Goal: Task Accomplishment & Management: Use online tool/utility

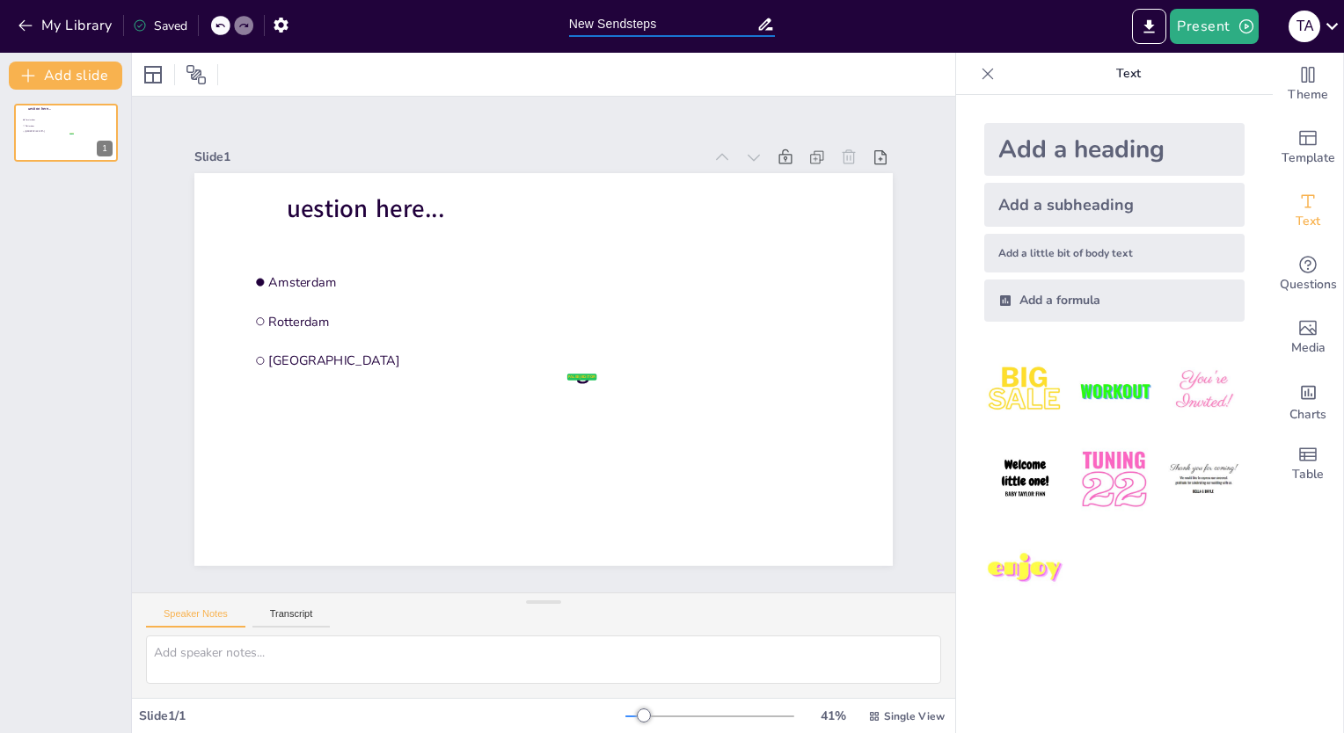
drag, startPoint x: 668, startPoint y: 30, endPoint x: 538, endPoint y: 16, distance: 130.9
click at [538, 16] on div "My Library Saved New Sendsteps Present T A" at bounding box center [672, 26] width 1344 height 53
type input "MSP RT + SNR"
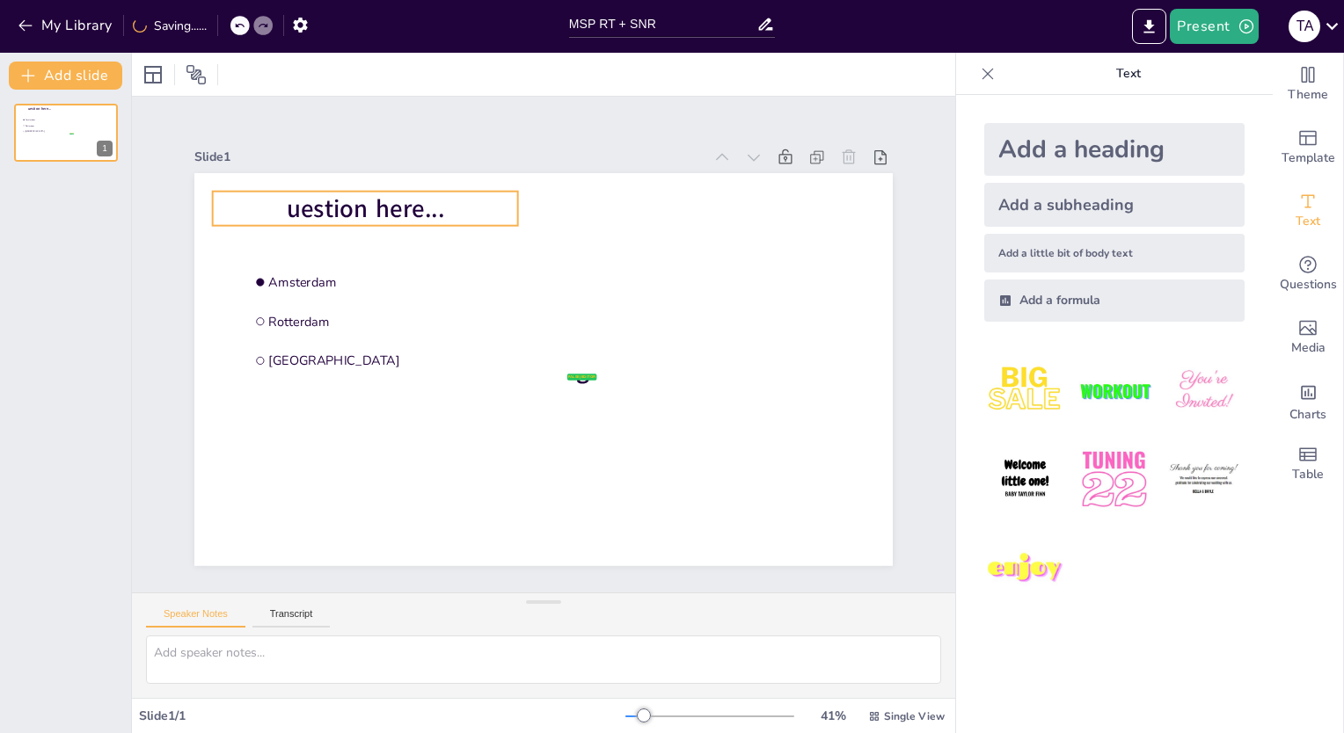
click at [455, 207] on p "uestion here..." at bounding box center [365, 208] width 305 height 34
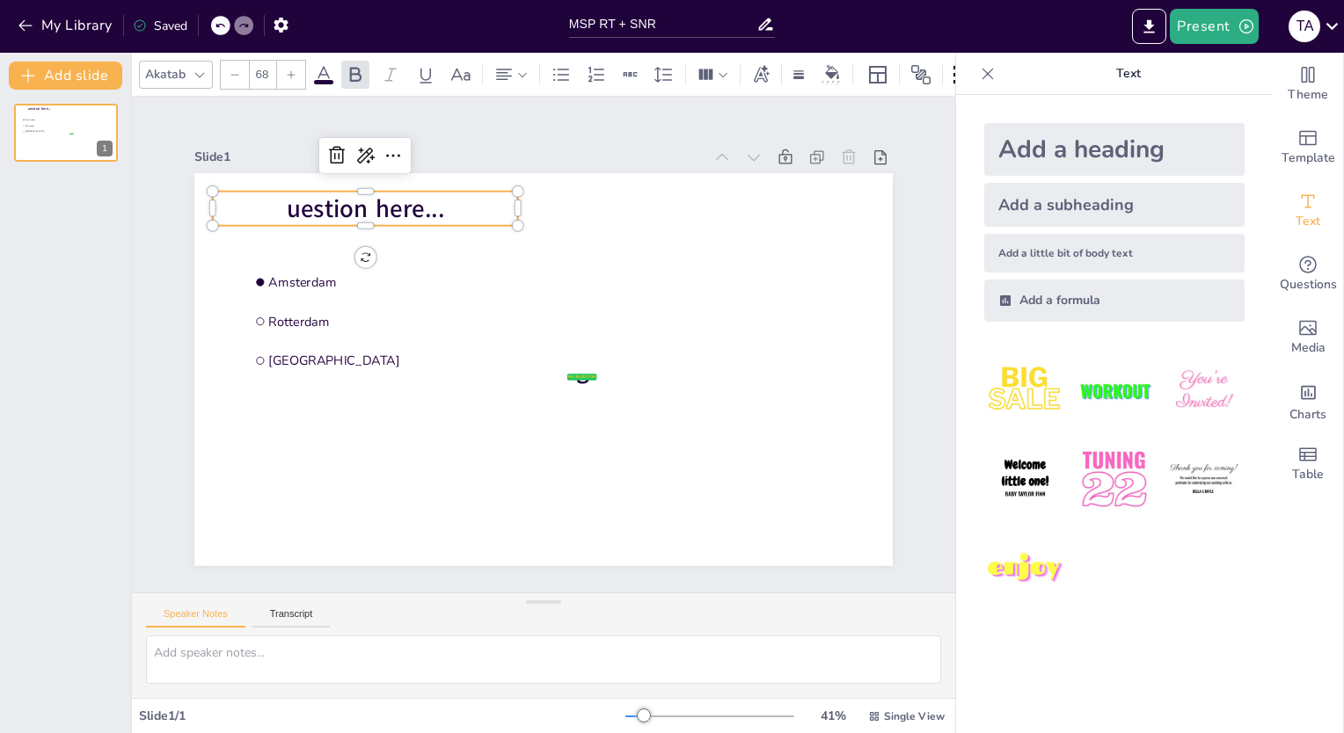
click at [451, 206] on p "uestion here..." at bounding box center [365, 208] width 305 height 34
click at [449, 206] on p "uestion here..." at bounding box center [365, 208] width 305 height 34
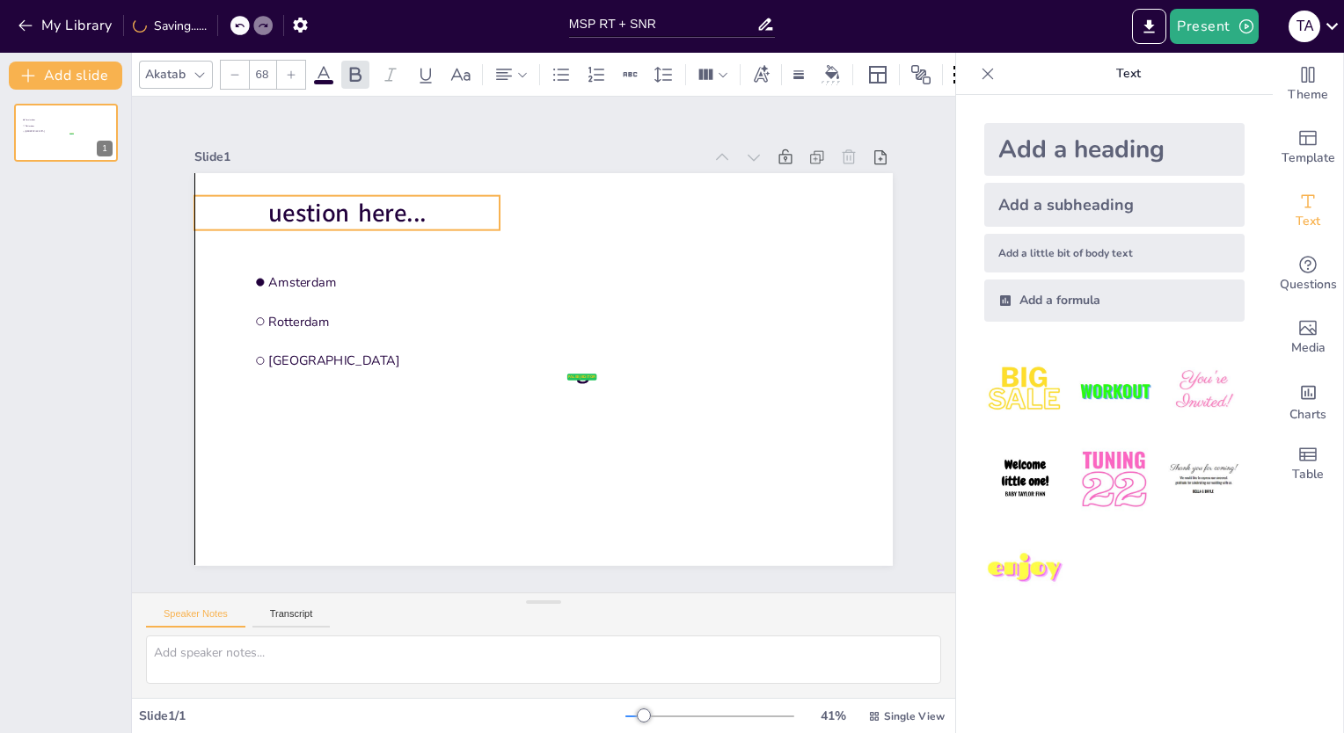
drag, startPoint x: 449, startPoint y: 205, endPoint x: 427, endPoint y: 209, distance: 21.6
click at [427, 209] on p "uestion here..." at bounding box center [346, 212] width 305 height 34
click at [405, 210] on span "uestion here..." at bounding box center [346, 212] width 157 height 33
click at [414, 207] on p "uestion here..." at bounding box center [346, 212] width 305 height 34
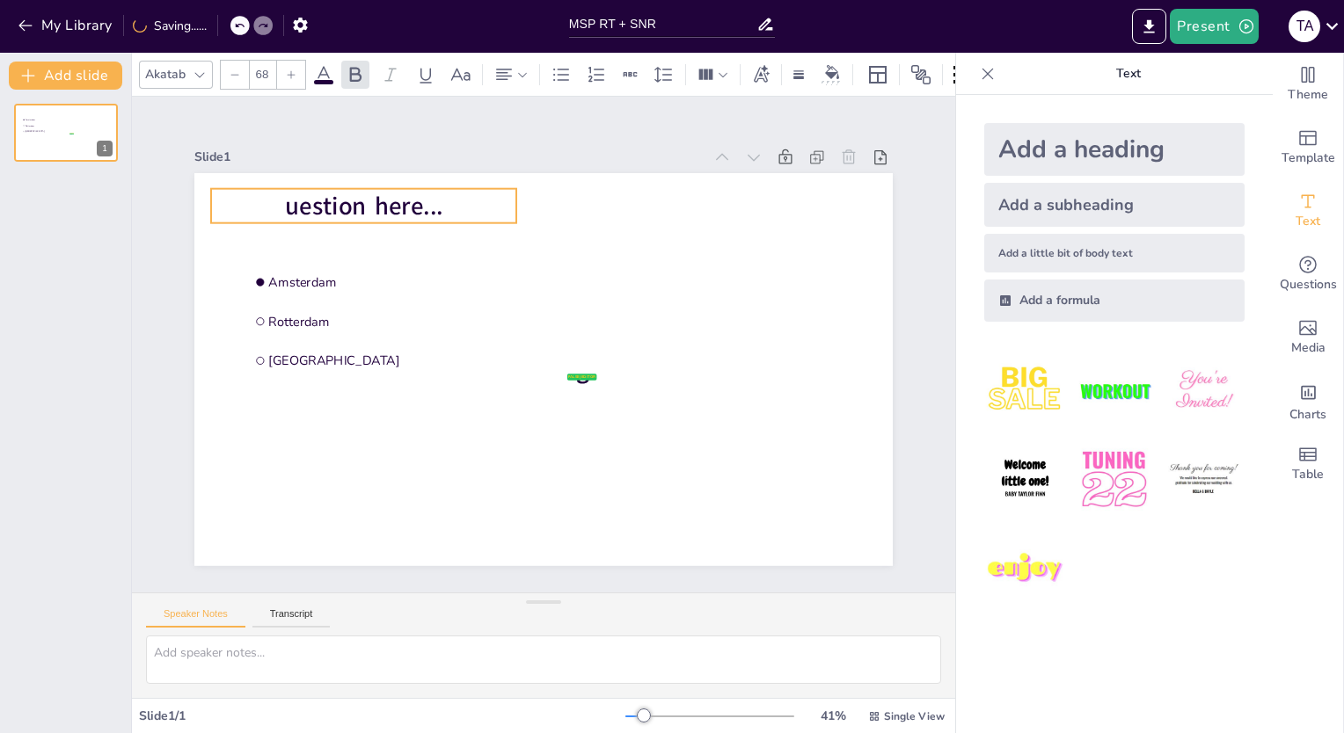
drag, startPoint x: 419, startPoint y: 205, endPoint x: 435, endPoint y: 198, distance: 18.1
click at [435, 198] on p "uestion here..." at bounding box center [363, 205] width 305 height 34
click at [419, 199] on span "uestion here..." at bounding box center [363, 205] width 157 height 33
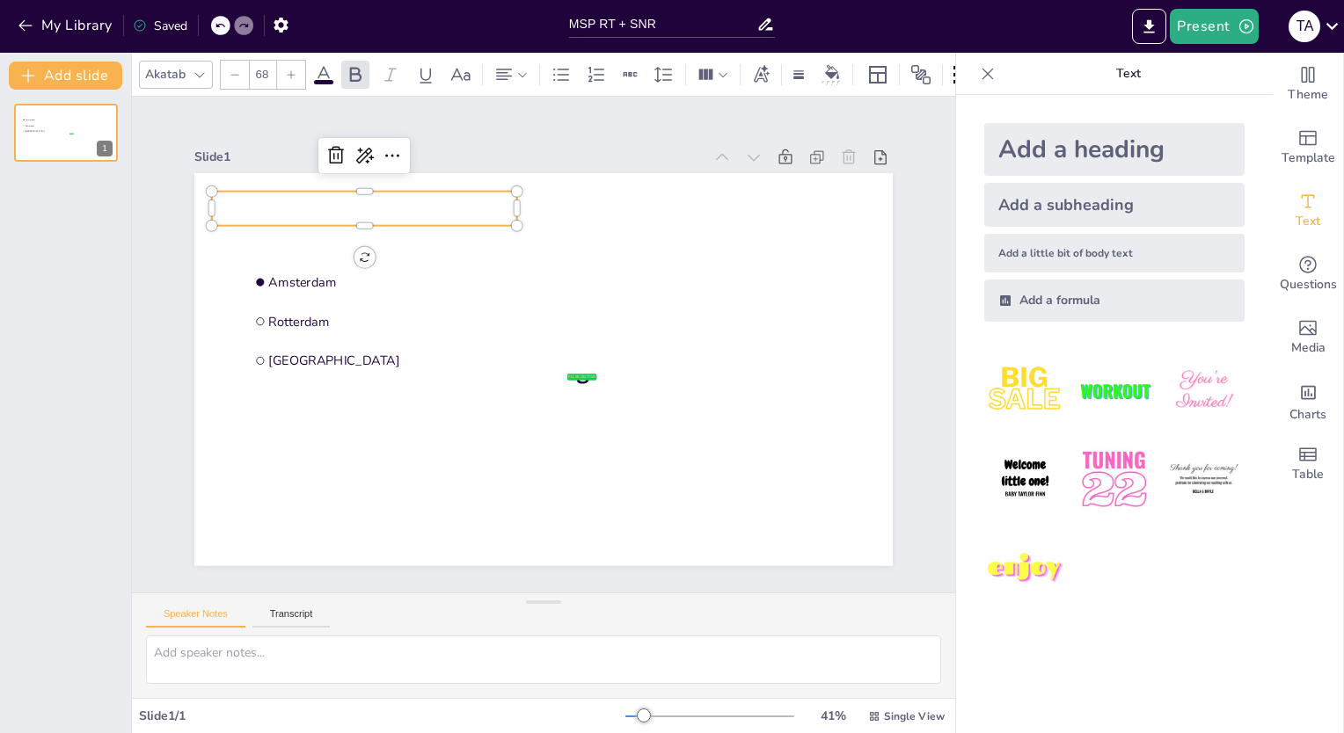
click at [322, 201] on p at bounding box center [364, 208] width 305 height 34
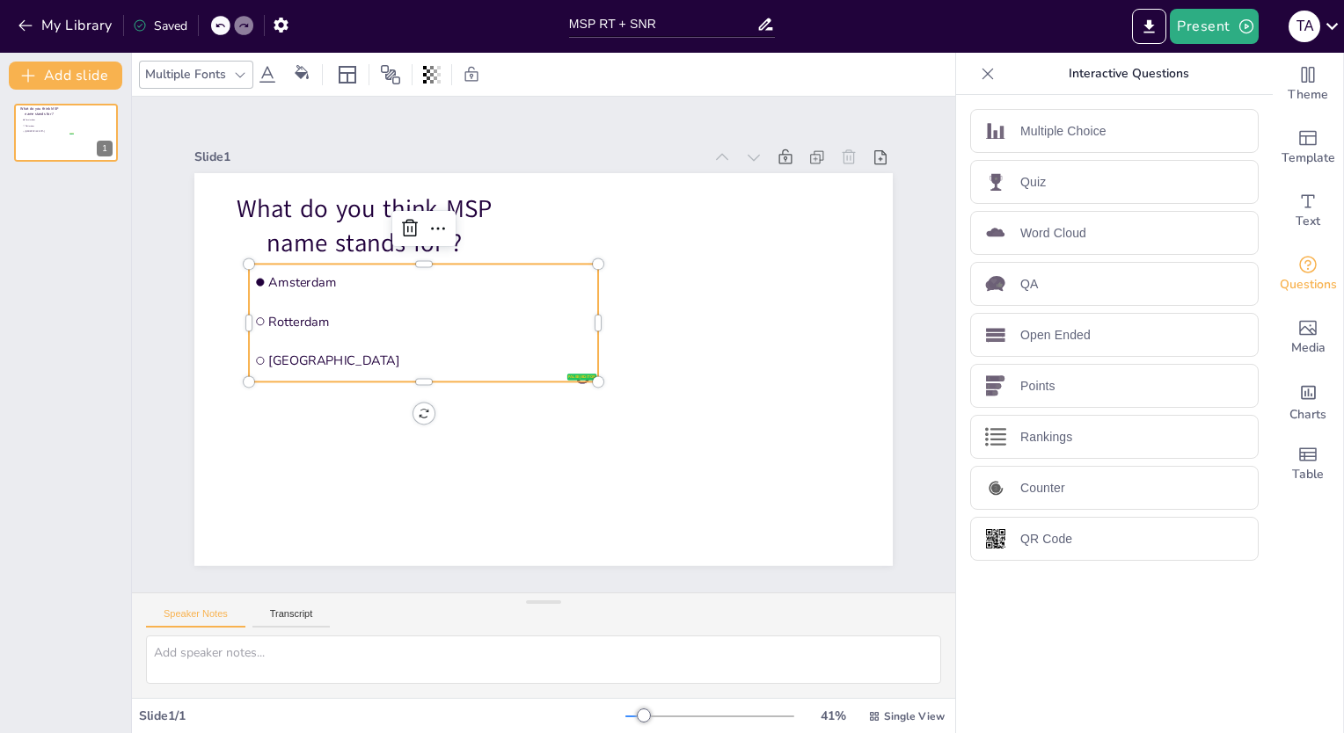
click at [289, 275] on span "Amsterdam" at bounding box center [430, 282] width 324 height 17
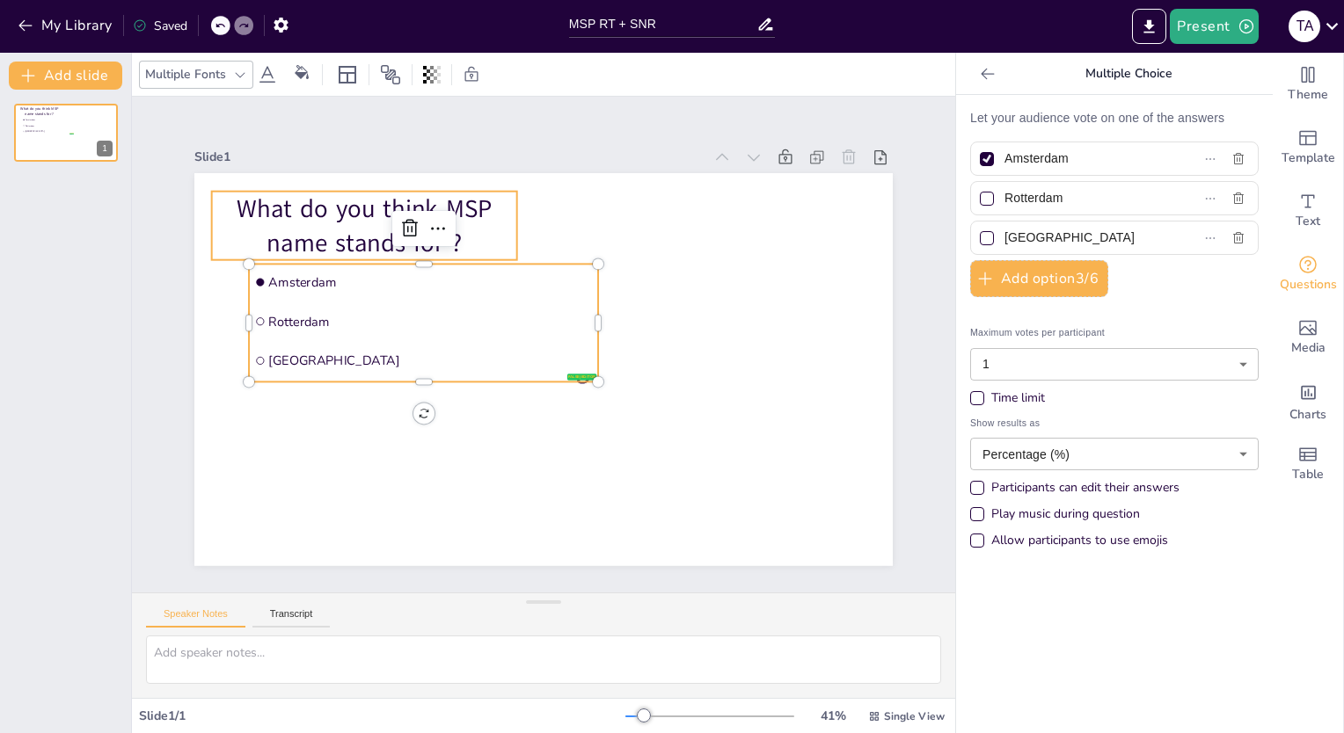
click at [464, 192] on p "What do you think MSP name stands for ?" at bounding box center [364, 225] width 305 height 69
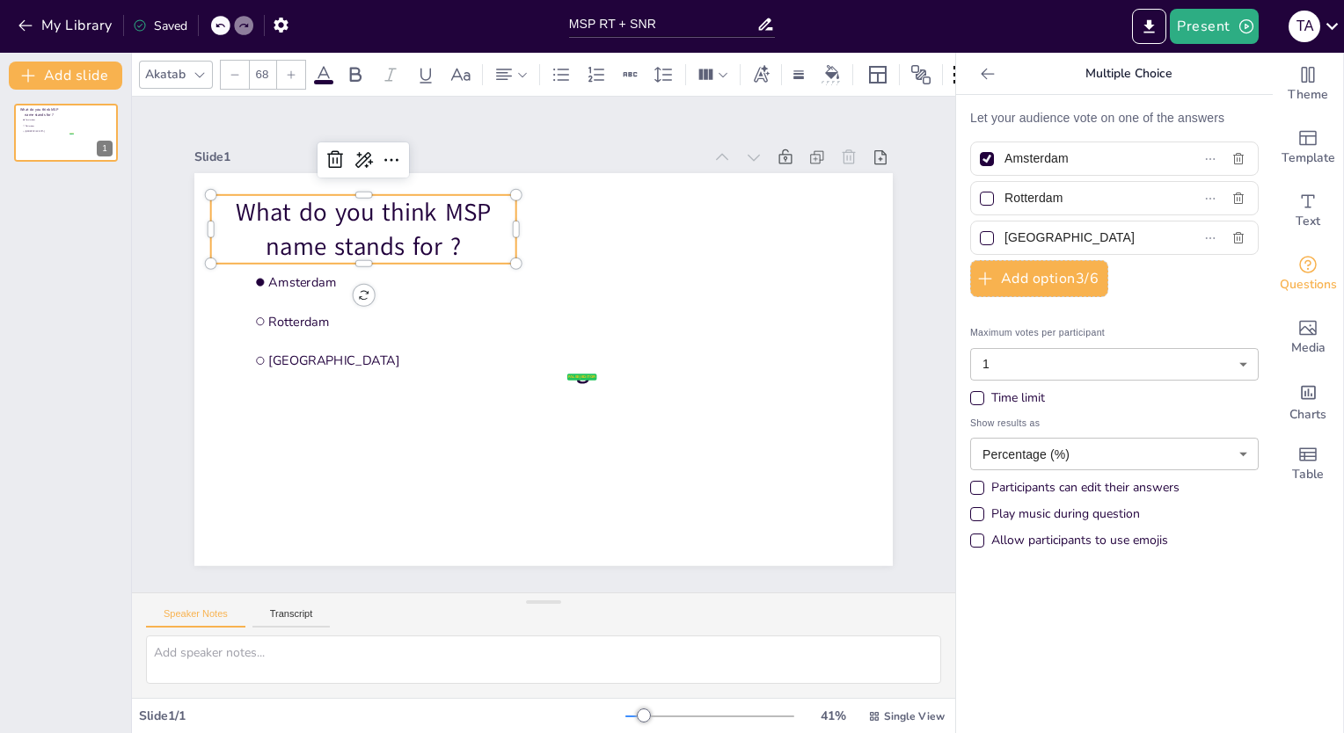
click at [464, 194] on p "What do you think MSP name stands for ?" at bounding box center [363, 228] width 305 height 69
drag, startPoint x: 482, startPoint y: 201, endPoint x: 497, endPoint y: 194, distance: 16.2
click at [497, 194] on p "What do you think MSP name stands for ?" at bounding box center [378, 228] width 305 height 69
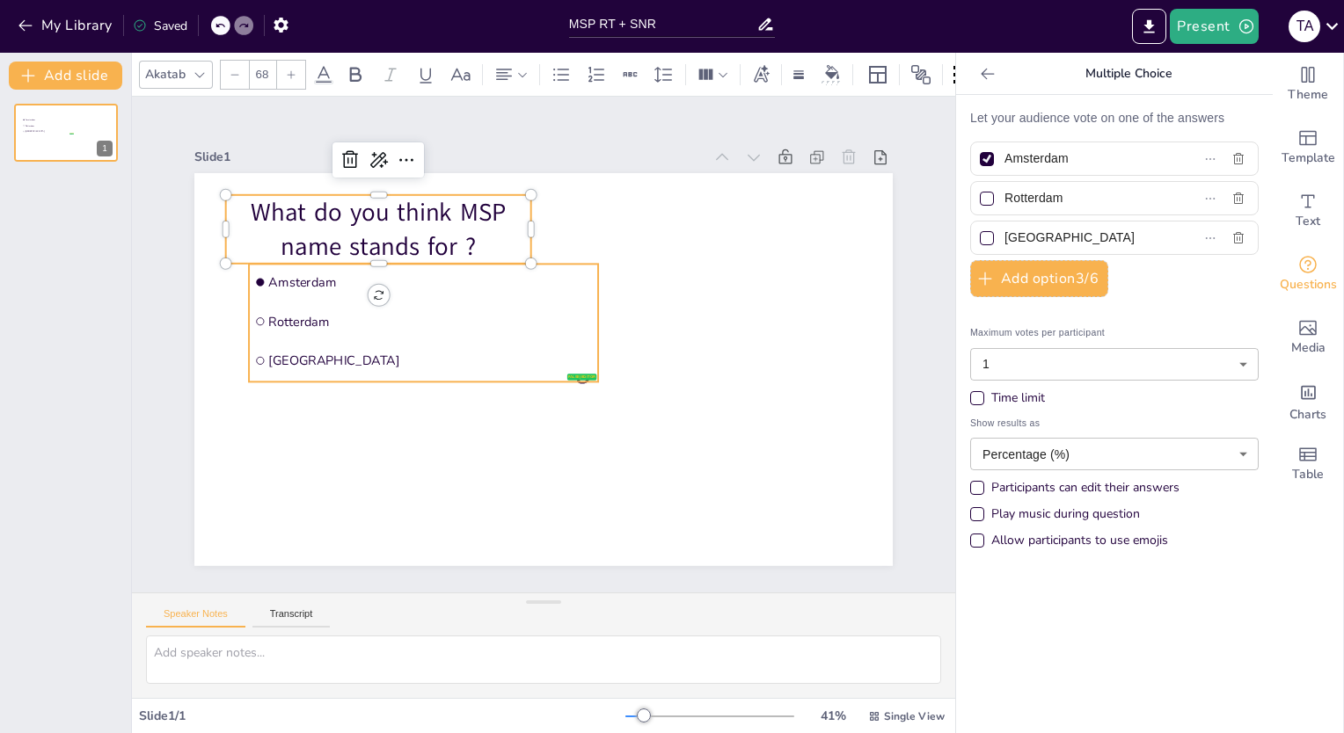
click at [308, 282] on span "Amsterdam" at bounding box center [430, 282] width 324 height 17
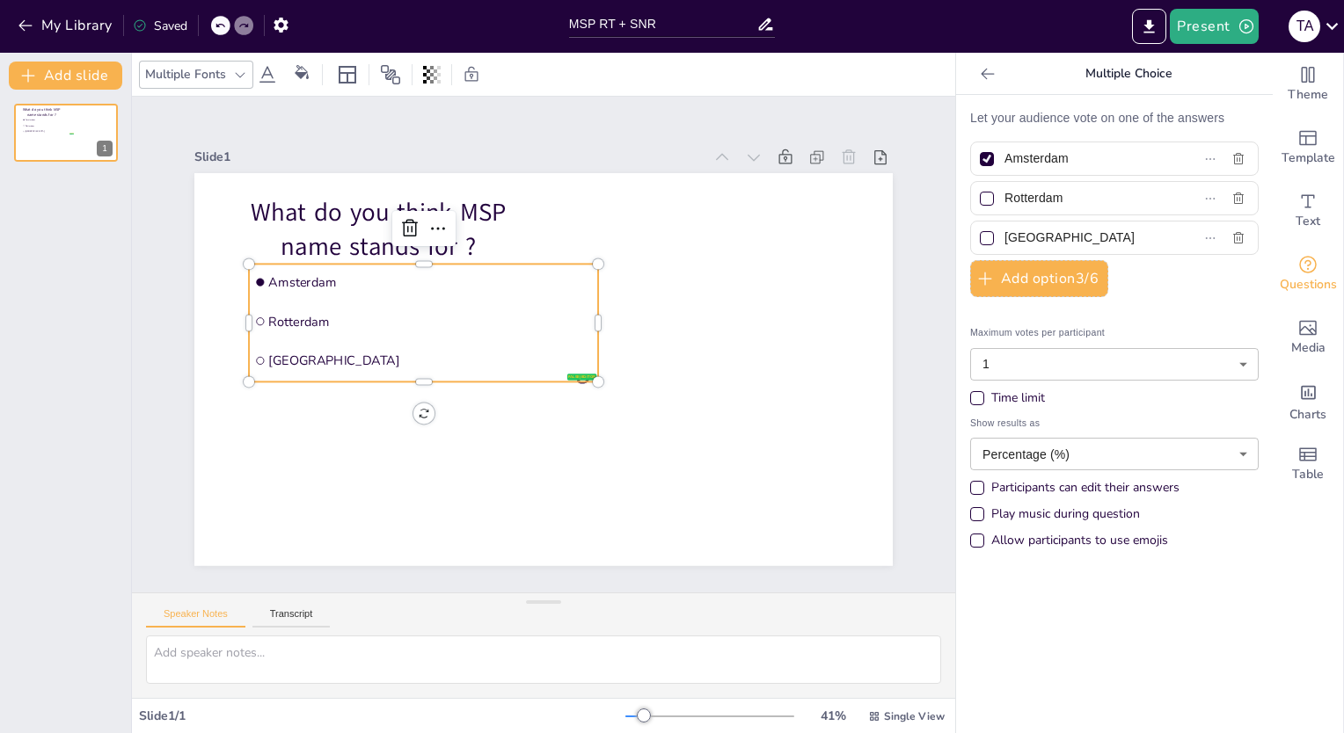
click at [1070, 162] on input "Amsterdam" at bounding box center [1084, 159] width 161 height 26
drag, startPoint x: 1073, startPoint y: 160, endPoint x: 981, endPoint y: 160, distance: 91.5
click at [981, 160] on label "Amsterdam" at bounding box center [1086, 159] width 220 height 26
click at [1004, 160] on input "Amsterdam" at bounding box center [1084, 159] width 161 height 26
click at [980, 156] on div at bounding box center [987, 159] width 14 height 14
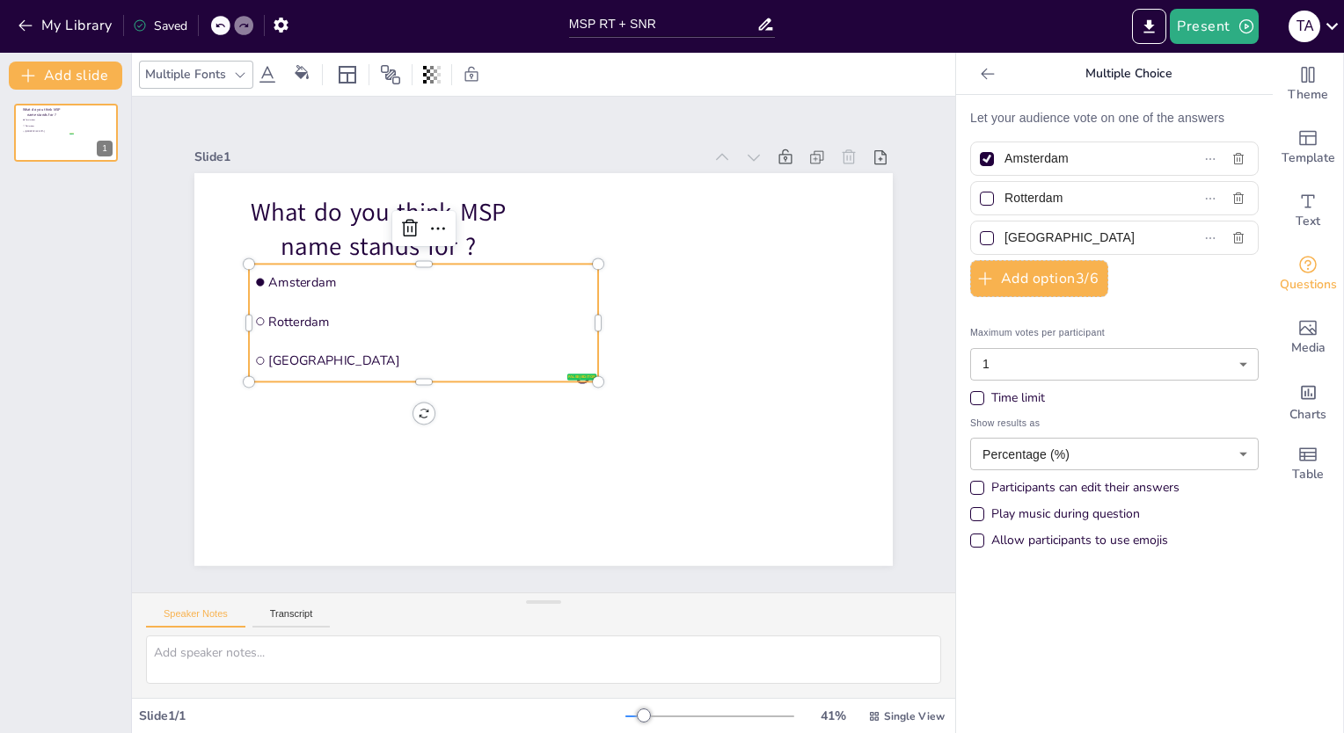
click at [1004, 156] on input "Amsterdam" at bounding box center [1084, 159] width 161 height 26
checkbox input "false"
click at [1022, 161] on input "text" at bounding box center [1084, 159] width 161 height 26
paste input "Massive Spreadsheet Processing"
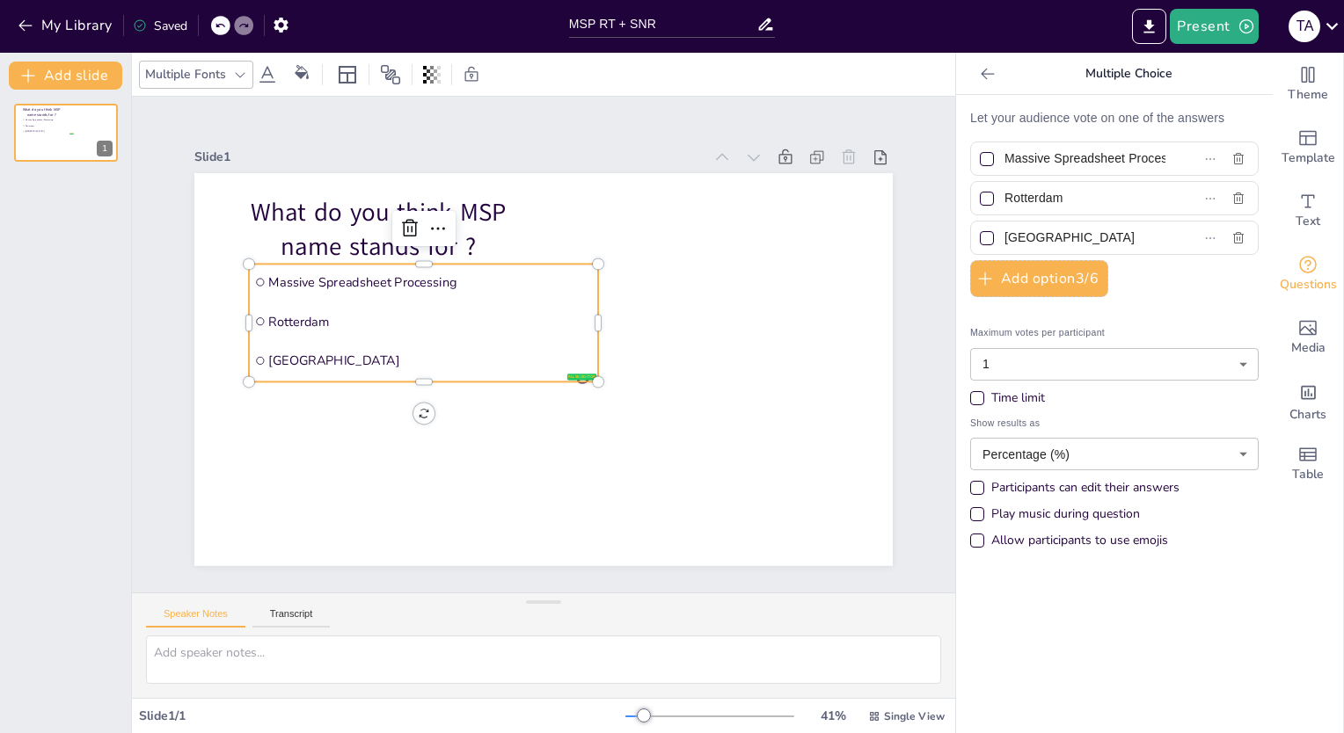
scroll to position [0, 37]
type input "Massive Spreadsheet Processing"
click at [1071, 199] on input "Rotterdam" at bounding box center [1084, 199] width 161 height 26
drag, startPoint x: 1071, startPoint y: 199, endPoint x: 1006, endPoint y: 199, distance: 65.1
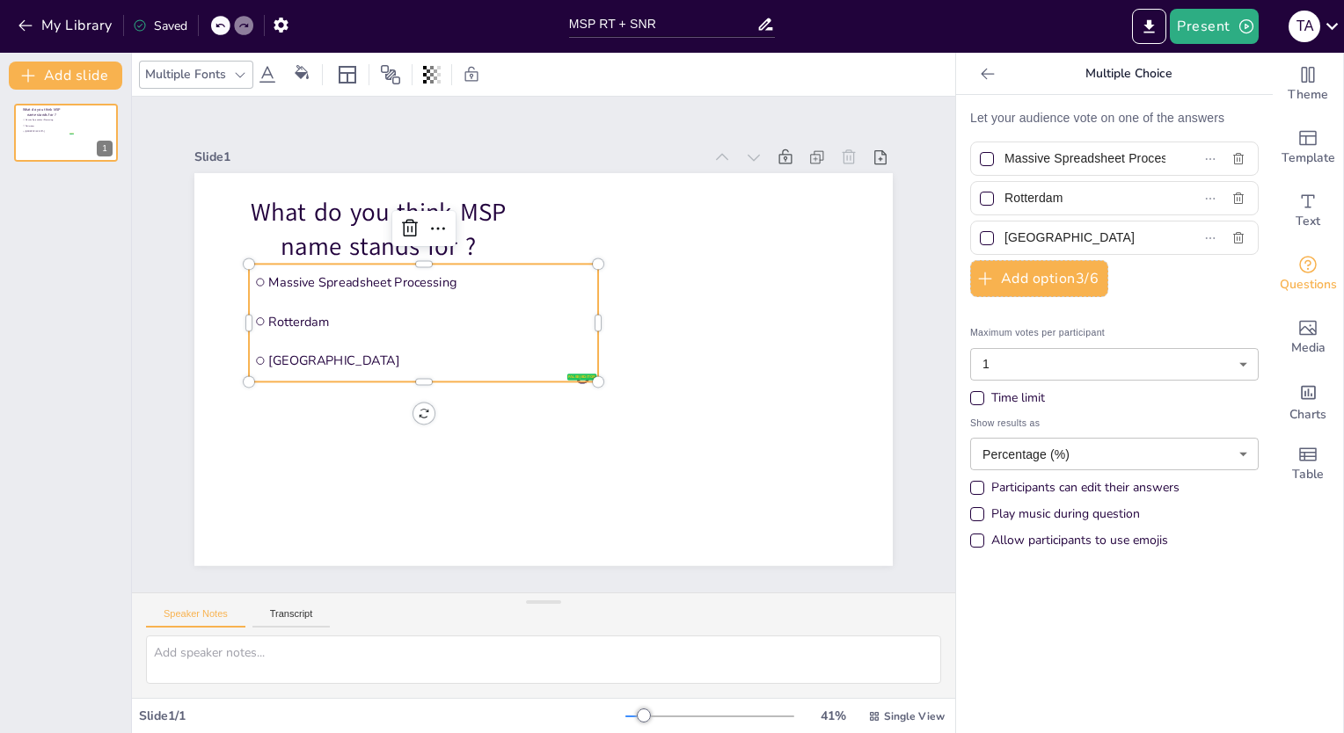
click at [1007, 200] on input "Rotterdam" at bounding box center [1084, 199] width 161 height 26
paste input "Many Sleepless Programmers"
type input "Many Sleepless Programmers"
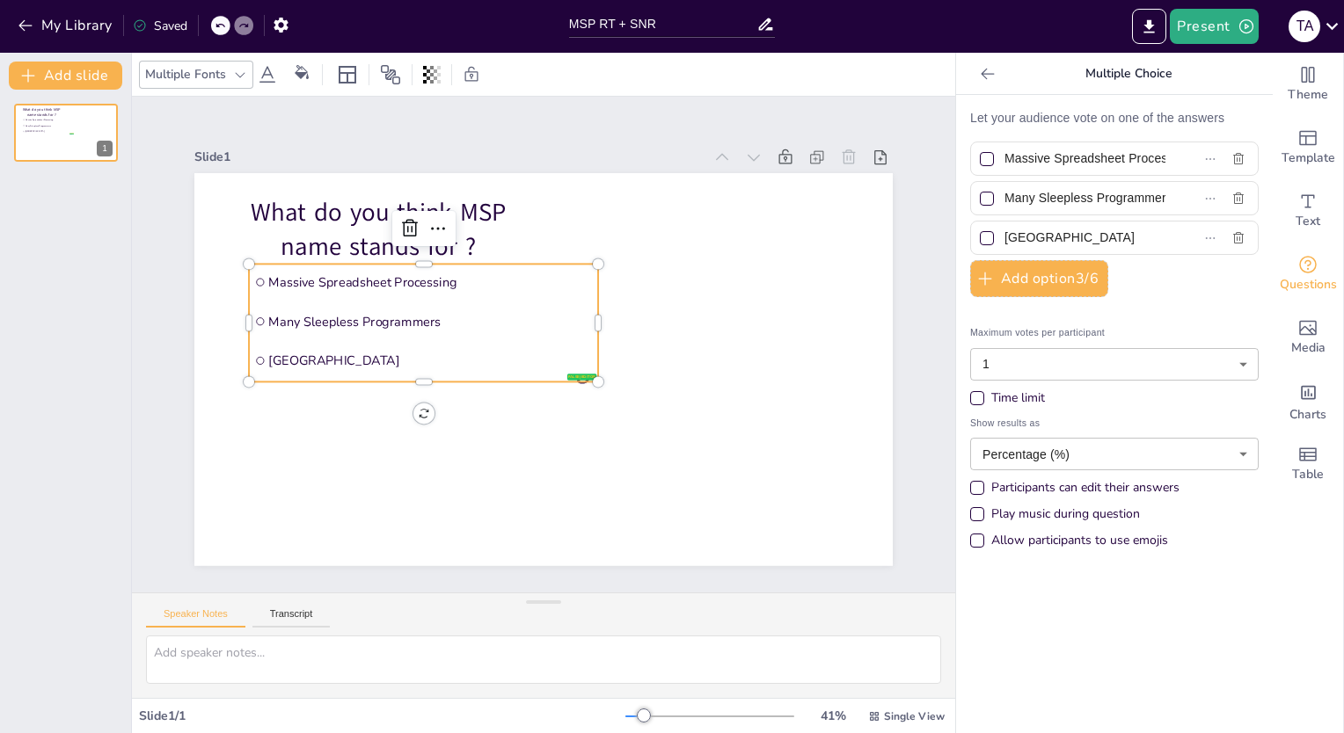
drag, startPoint x: 1069, startPoint y: 243, endPoint x: 992, endPoint y: 244, distance: 77.4
click at [1004, 244] on input "The Hague" at bounding box center [1084, 238] width 161 height 26
click at [1019, 237] on input "text" at bounding box center [1084, 238] width 161 height 26
paste input "Model Serving Platform"
type input "Model Serving Platform"
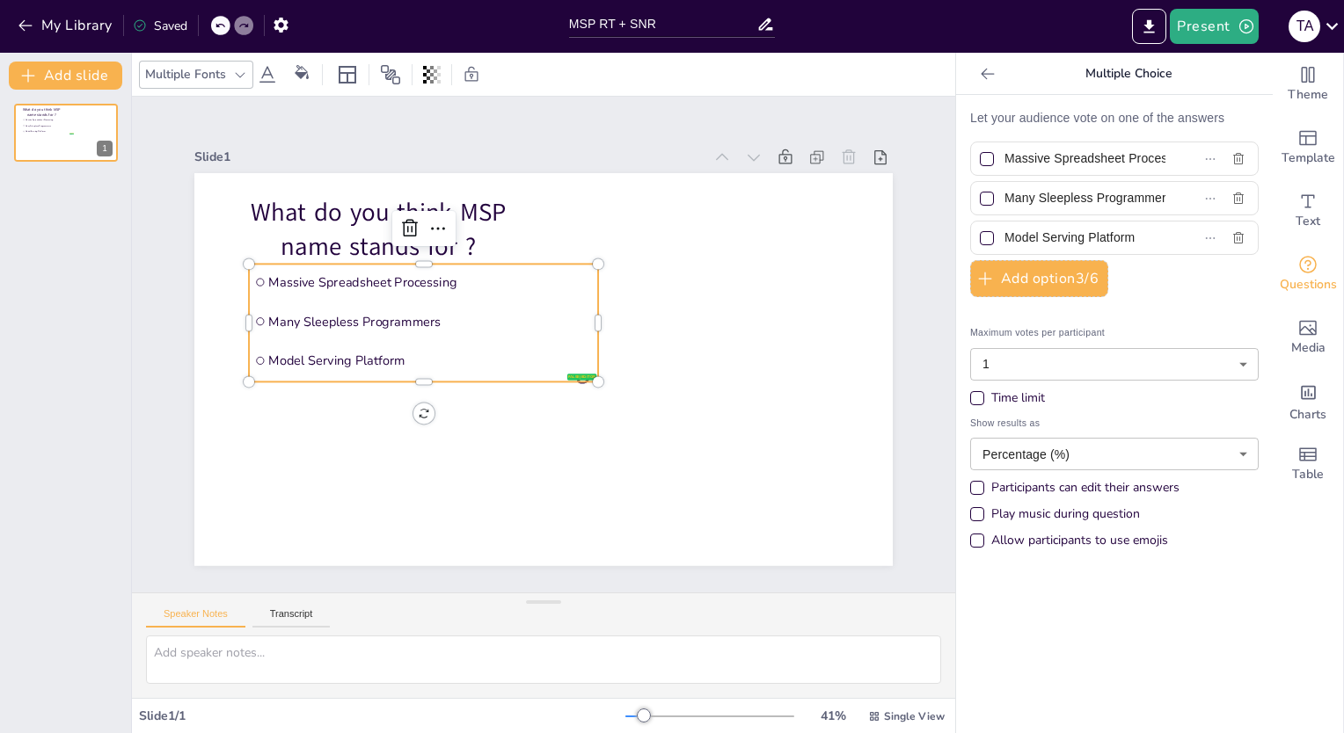
click at [74, 181] on div "Heading Heading Subheading What do you think MSP name stands for ? false | edit…" at bounding box center [65, 412] width 131 height 644
click at [95, 86] on button "Add slide" at bounding box center [65, 76] width 113 height 28
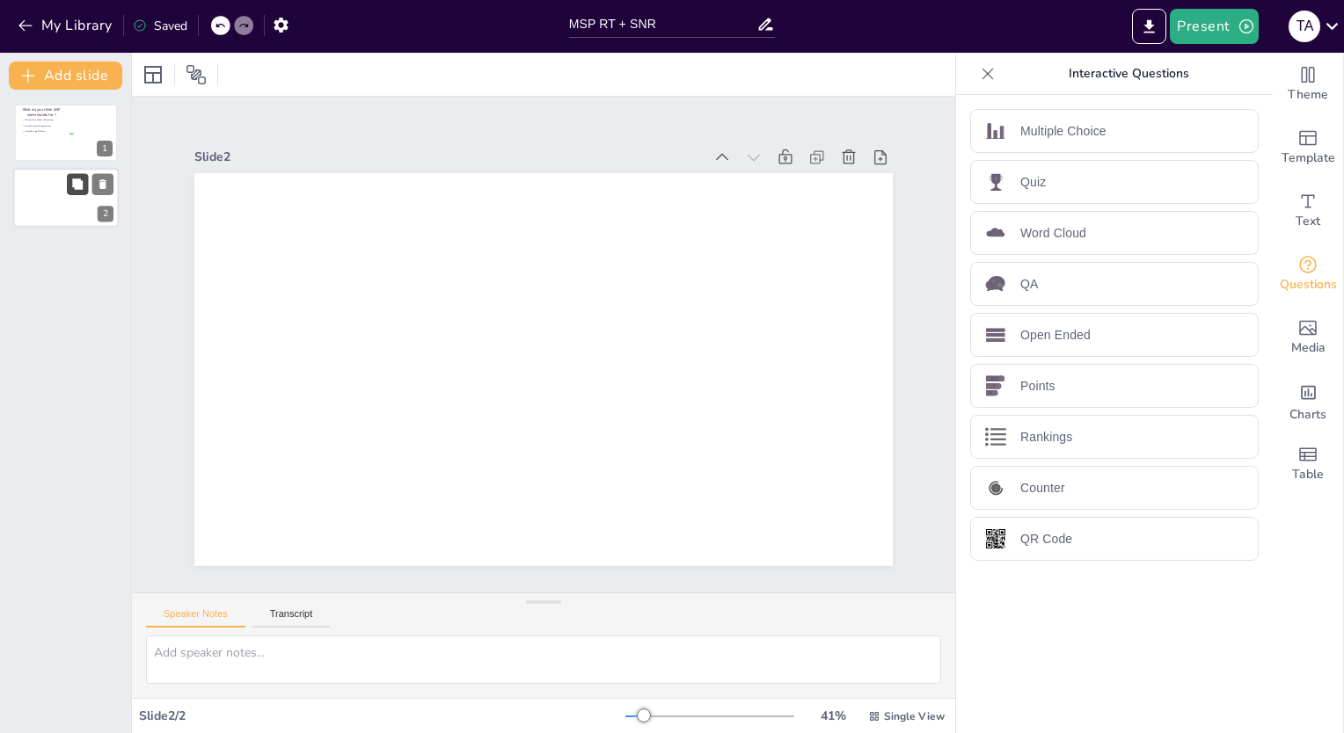
click at [75, 187] on icon at bounding box center [77, 184] width 11 height 11
click at [59, 194] on div at bounding box center [66, 199] width 106 height 60
click at [104, 251] on icon at bounding box center [102, 250] width 7 height 10
click at [1083, 143] on div "Multiple Choice" at bounding box center [1114, 131] width 288 height 44
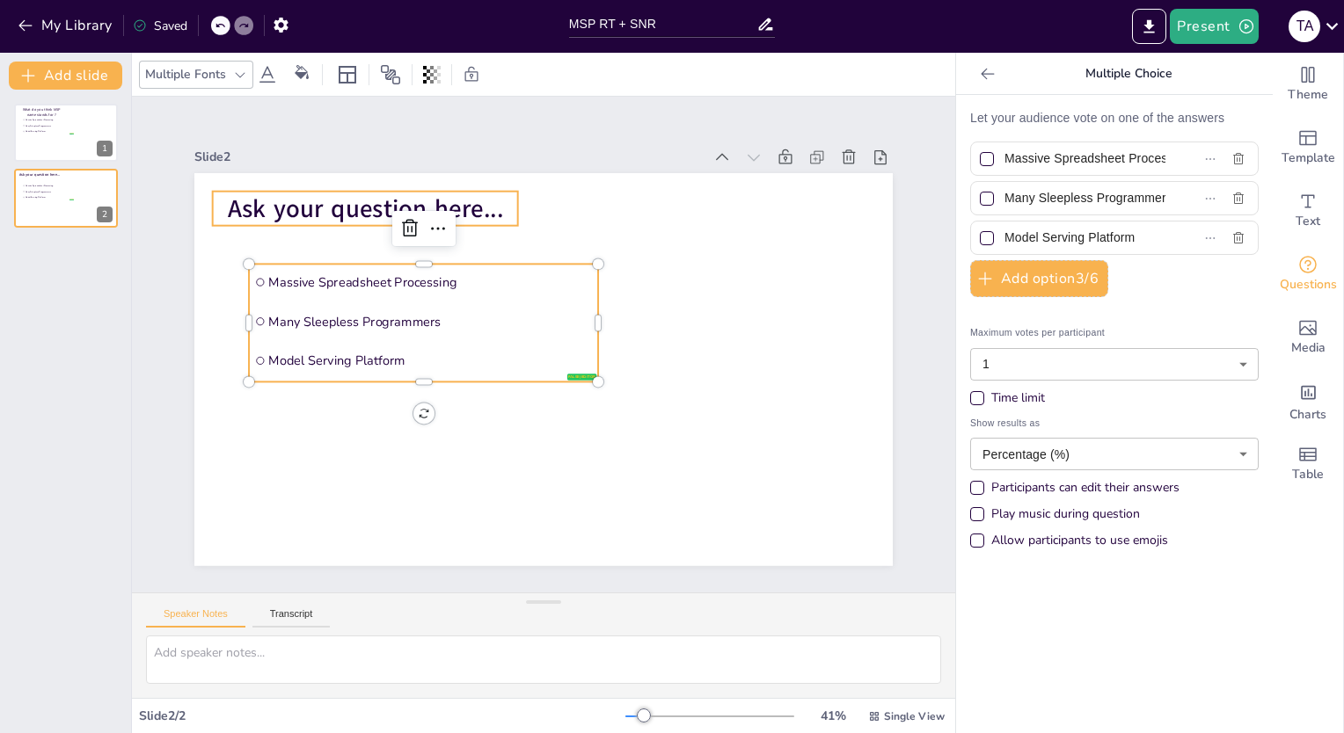
click at [299, 200] on span "Ask your question here..." at bounding box center [365, 208] width 275 height 33
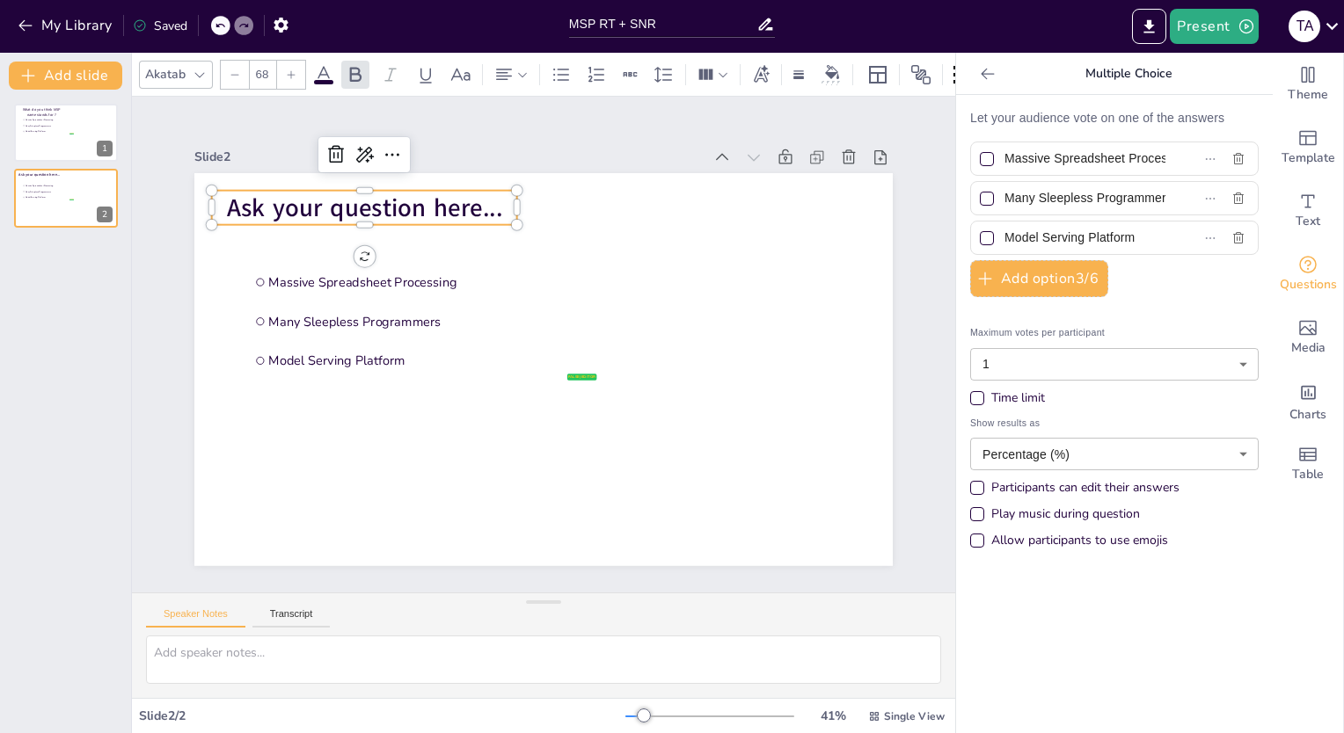
click at [299, 200] on span "Ask your question here..." at bounding box center [364, 207] width 275 height 33
click at [397, 214] on p at bounding box center [364, 207] width 305 height 34
click at [392, 201] on p at bounding box center [364, 207] width 305 height 34
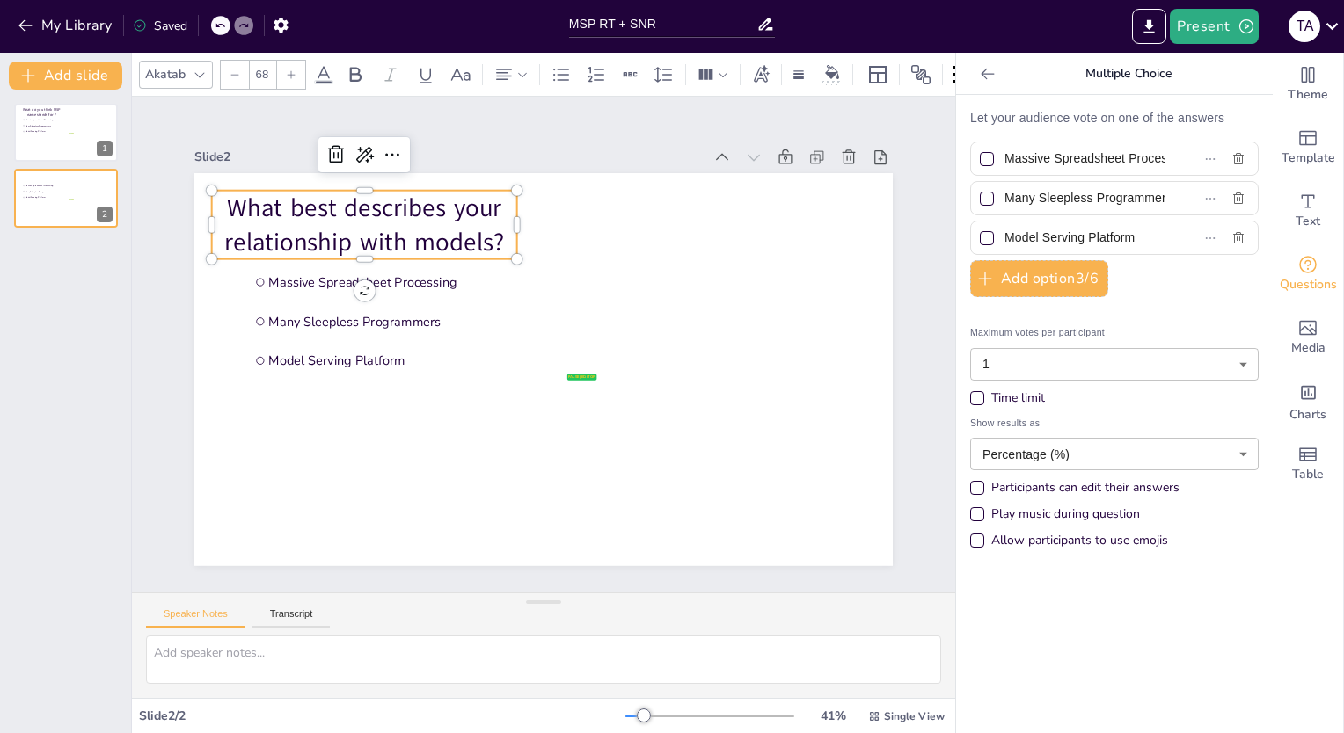
click at [1125, 160] on input "Massive Spreadsheet Processing" at bounding box center [1084, 159] width 161 height 26
click at [1071, 157] on input "Massive Spreadsheet Processing" at bounding box center [1084, 159] width 161 height 26
type input "Massive Processing"
drag, startPoint x: 1113, startPoint y: 160, endPoint x: 949, endPoint y: 150, distance: 164.8
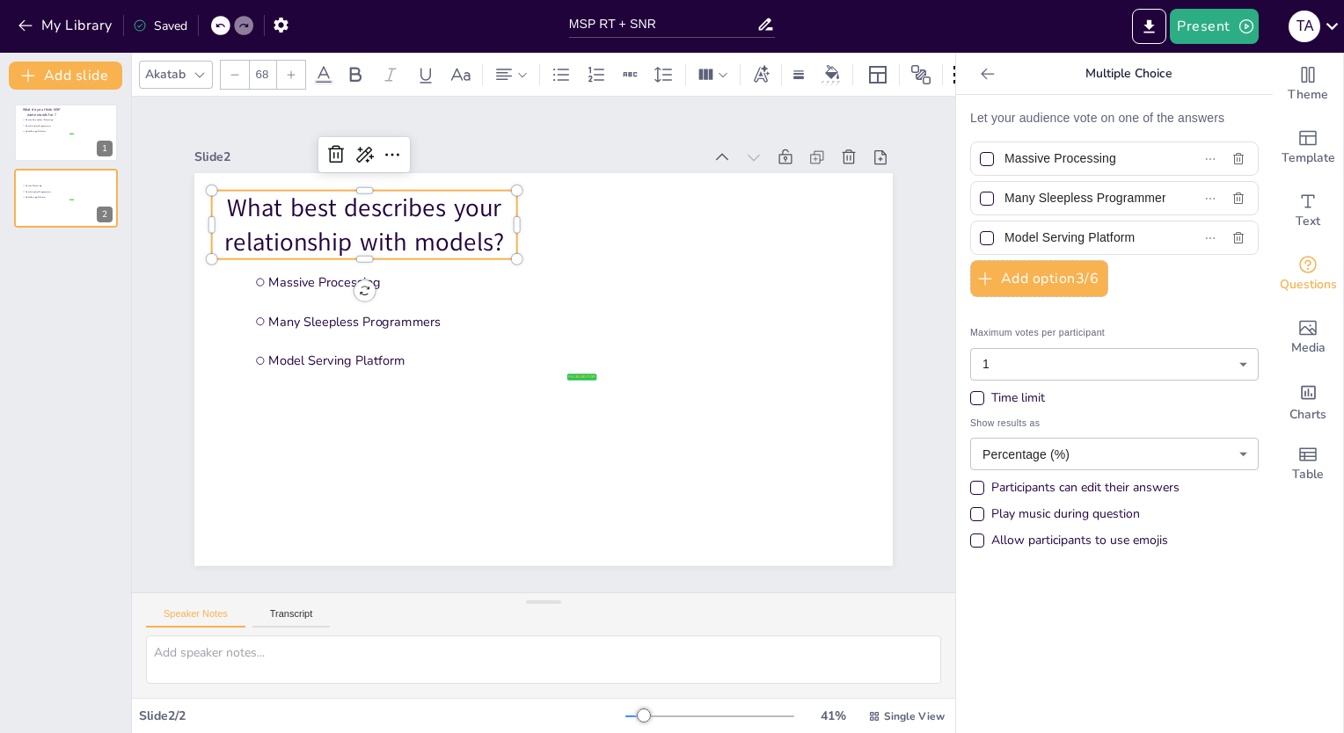
click at [956, 150] on div "Let your audience vote on one of the answers Massive Processing Many Sleepless …" at bounding box center [1114, 414] width 317 height 638
click at [1127, 201] on input "Many Sleepless Programmers" at bounding box center [1084, 199] width 161 height 26
type input "M"
click at [1058, 244] on input "Model Serving Platform" at bounding box center [1084, 238] width 161 height 26
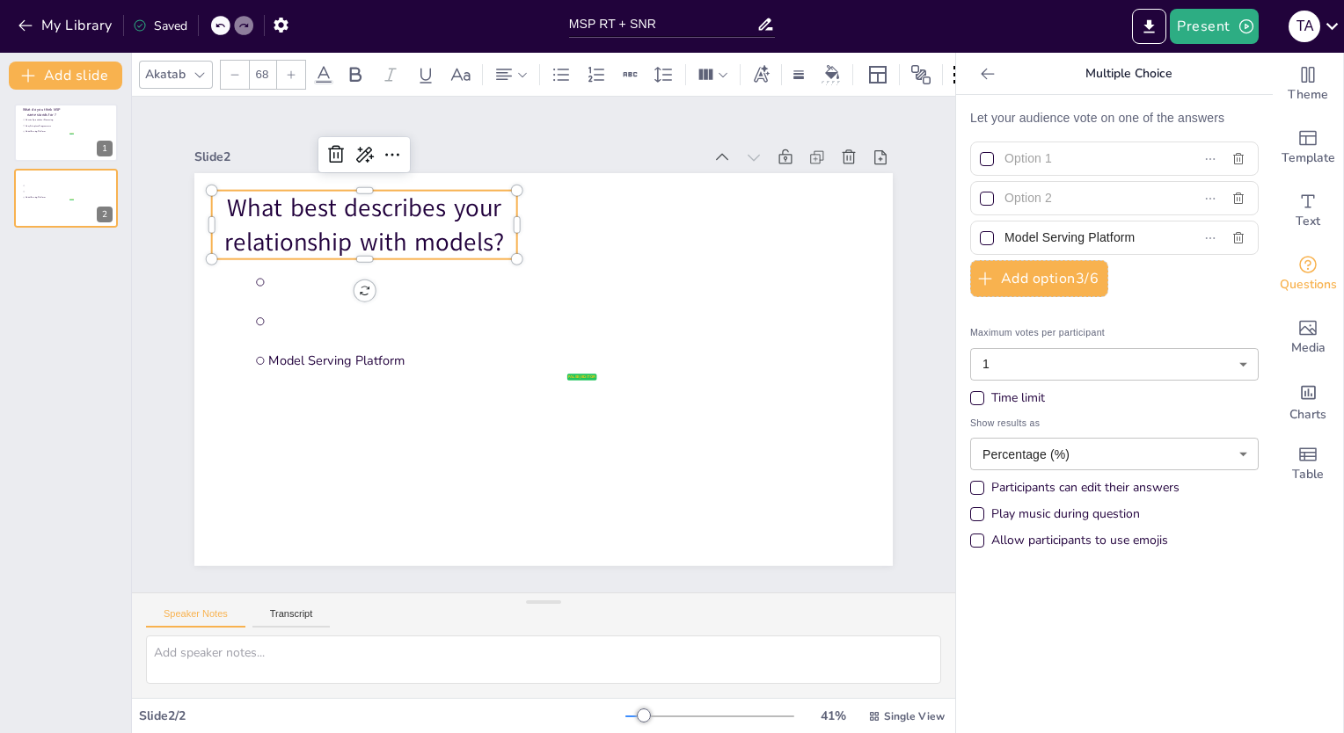
click at [1064, 245] on input "Model Serving Platform" at bounding box center [1084, 238] width 161 height 26
drag, startPoint x: 1124, startPoint y: 239, endPoint x: 982, endPoint y: 223, distance: 142.5
click at [982, 225] on label "Model Serving Platform" at bounding box center [1086, 238] width 220 height 26
click at [1004, 225] on input "Model Serving Platform" at bounding box center [1084, 238] width 161 height 26
click at [1062, 160] on input "text" at bounding box center [1084, 159] width 161 height 26
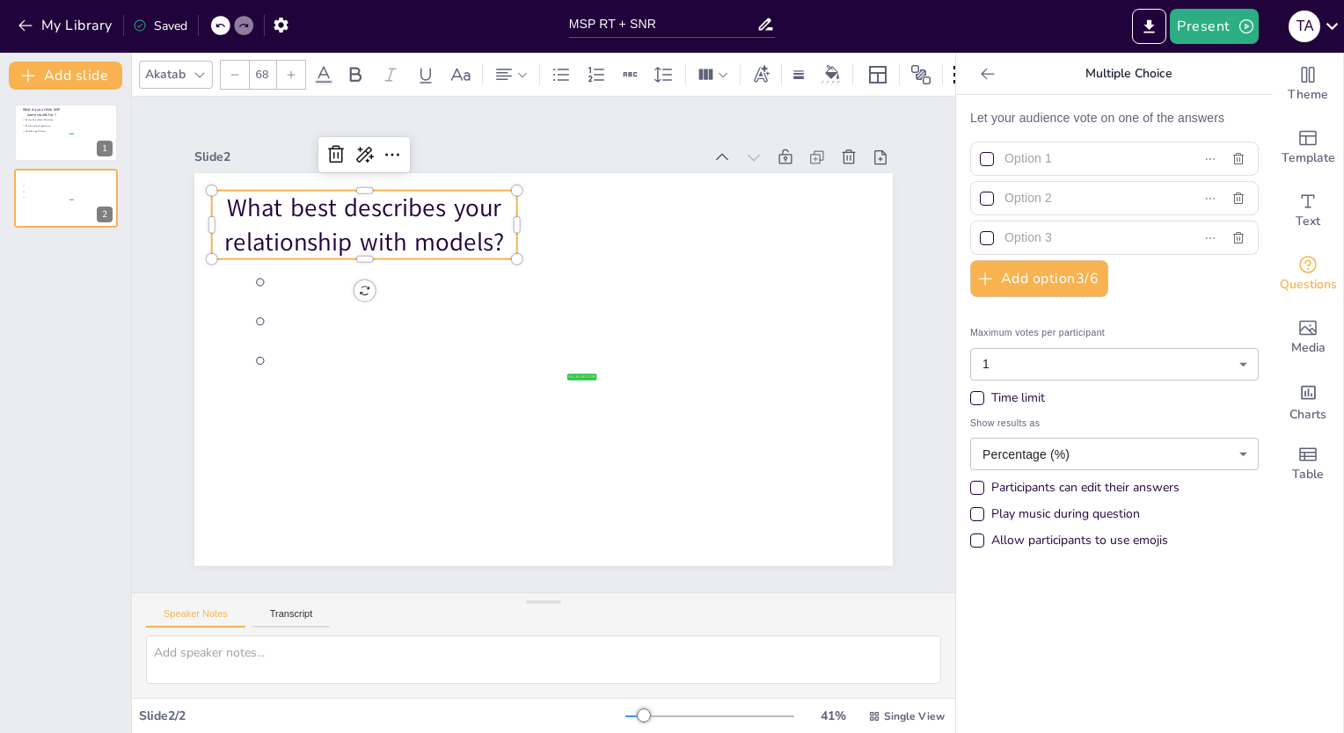
click at [1046, 164] on input "text" at bounding box center [1084, 159] width 161 height 26
paste input "They are my best friends"
type input "They are my best friends"
click at [1038, 196] on input "text" at bounding box center [1084, 199] width 161 height 26
click at [1089, 195] on input "text" at bounding box center [1084, 199] width 161 height 26
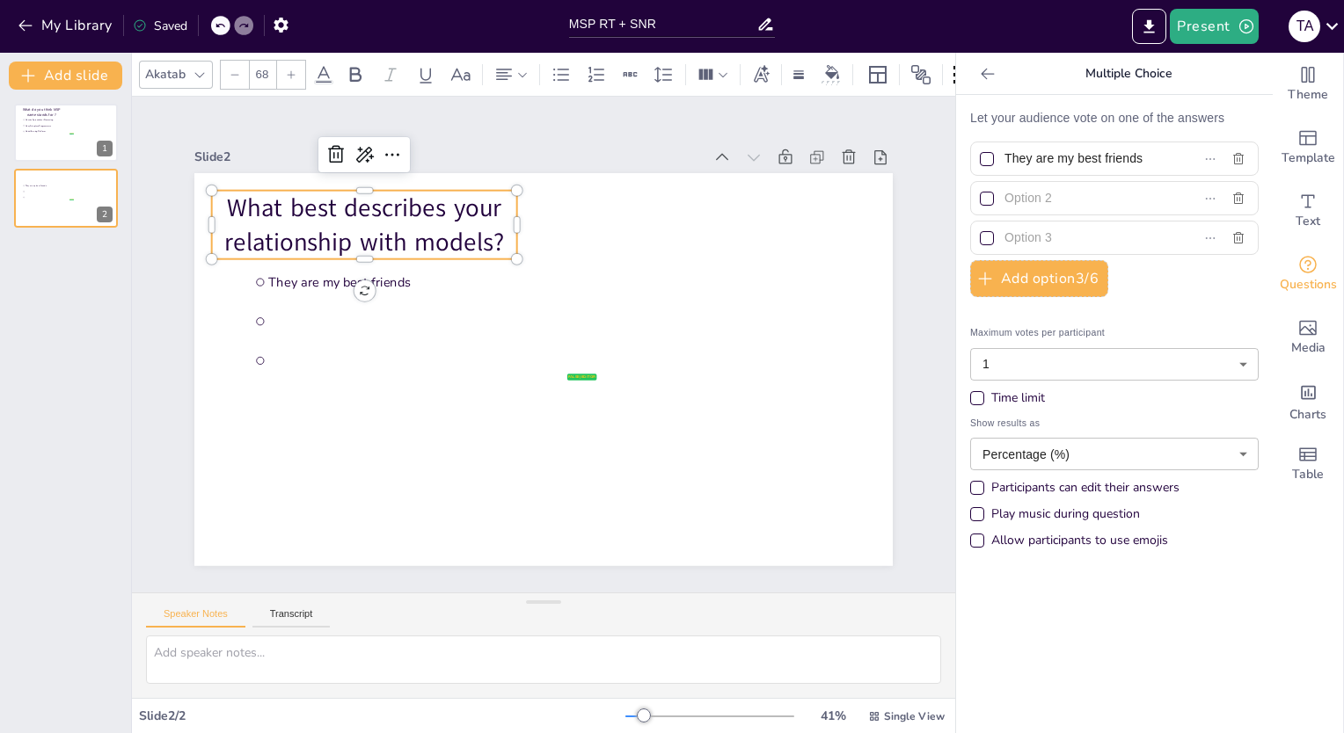
paste input "We are in complicated relationship"
type input "We are in complicated relationship"
click at [1062, 234] on input "text" at bounding box center [1084, 238] width 161 height 26
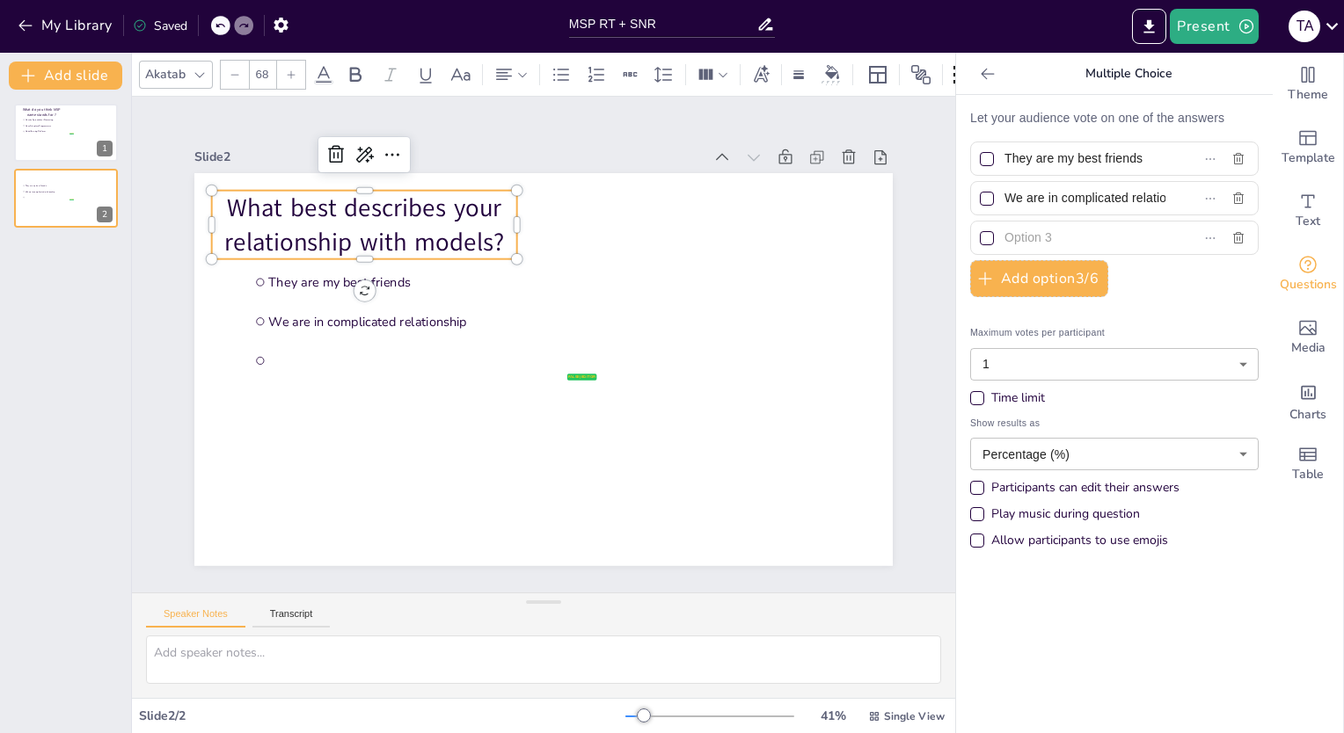
click at [1024, 235] on input "text" at bounding box center [1084, 238] width 161 height 26
paste input "I admire them from safe distance"
type input "I admire them from safe distance"
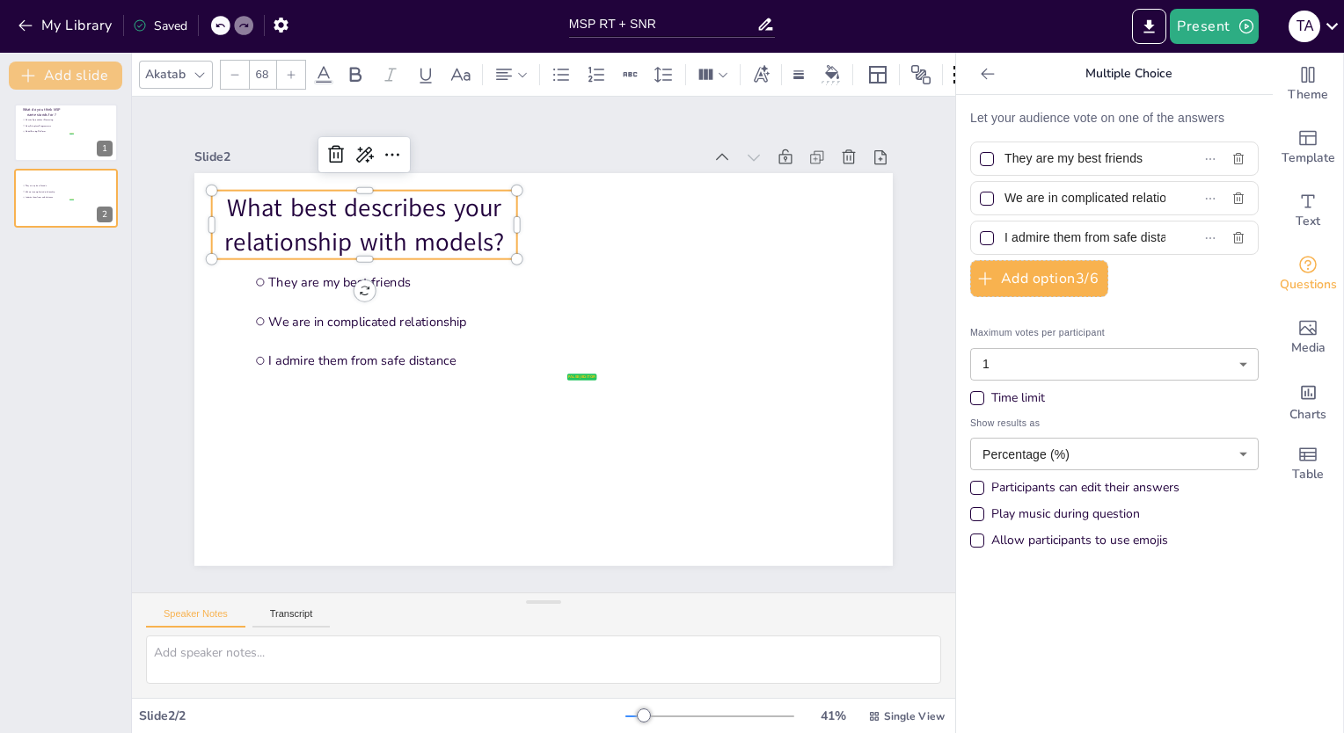
click at [77, 74] on button "Add slide" at bounding box center [65, 76] width 113 height 28
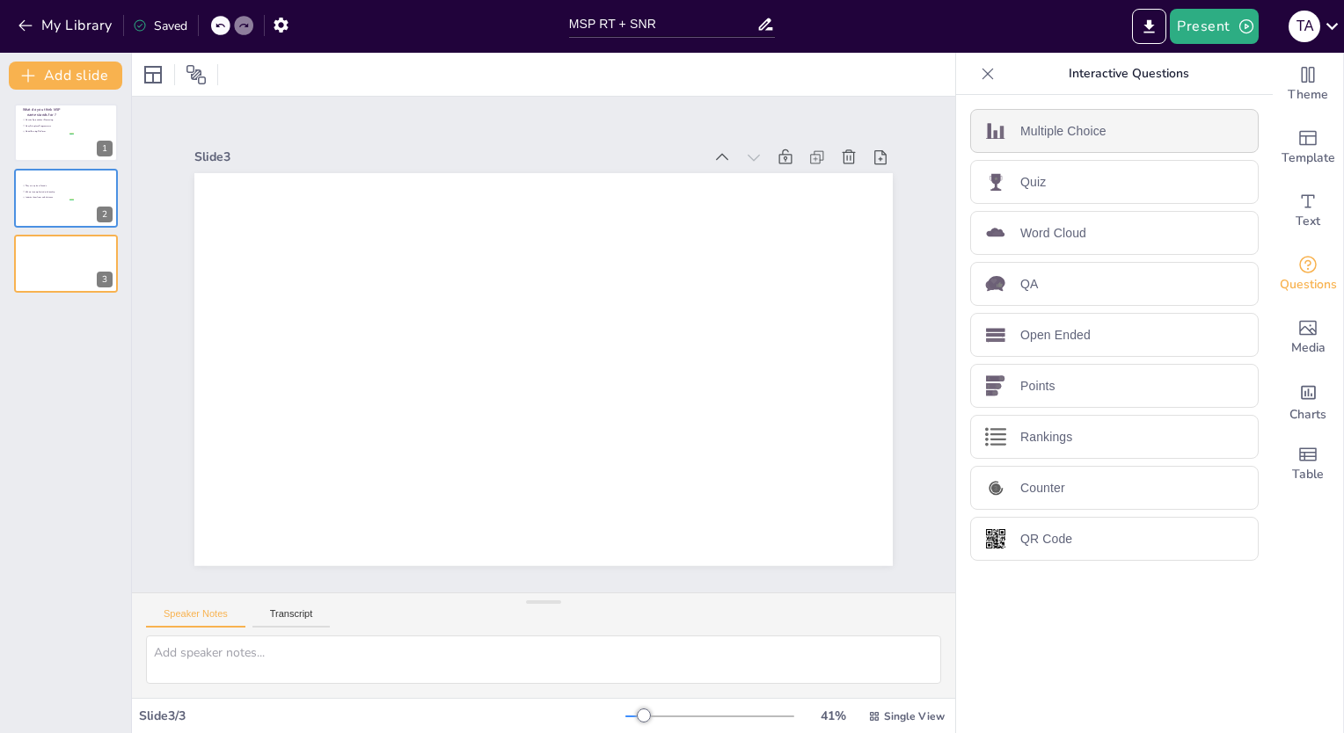
click at [1067, 127] on p "Multiple Choice" at bounding box center [1063, 131] width 86 height 18
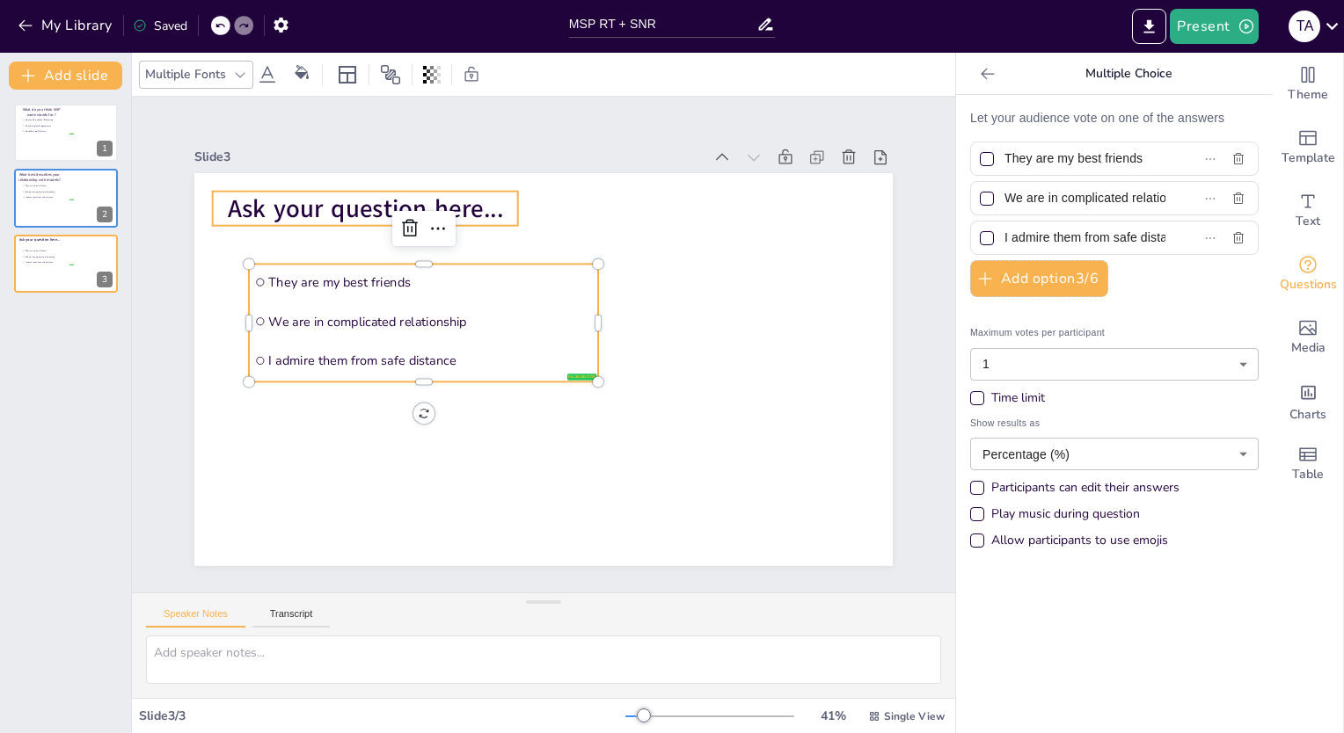
click at [464, 203] on span "Ask your question here..." at bounding box center [365, 208] width 275 height 33
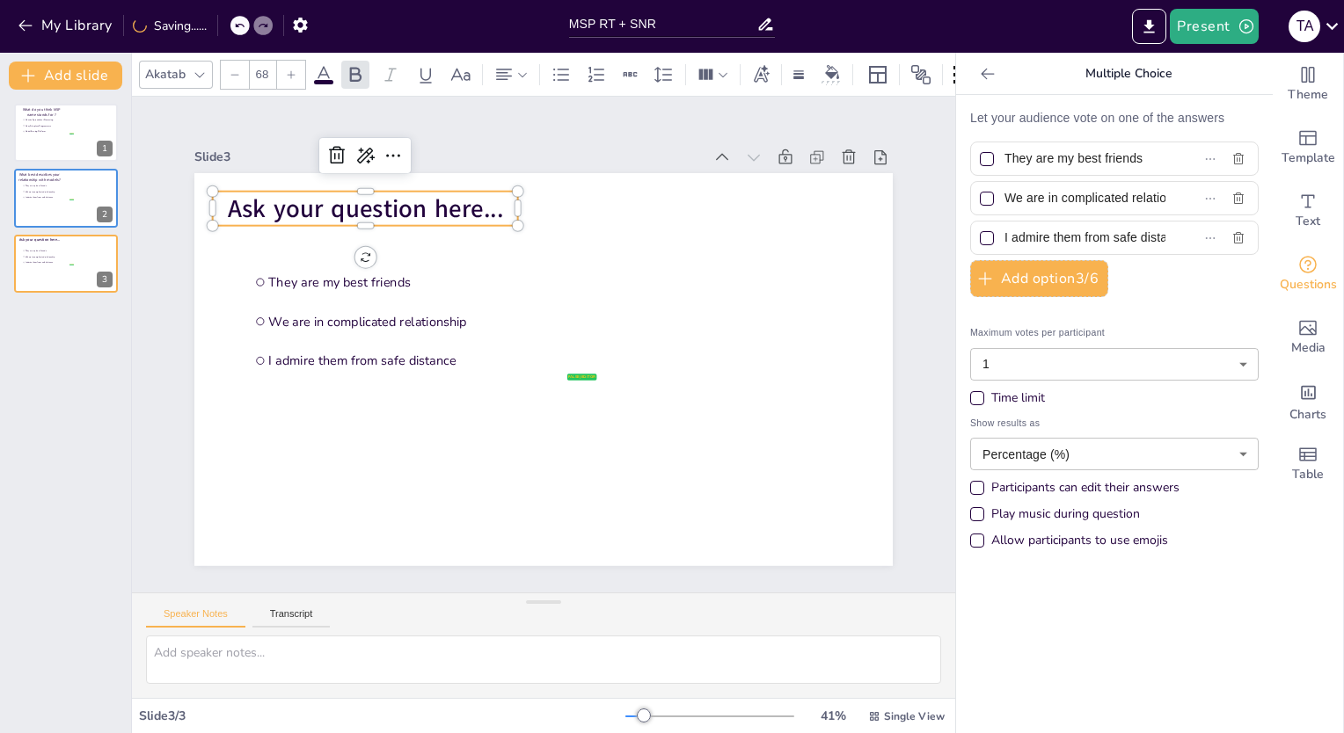
click at [464, 203] on span "Ask your question here..." at bounding box center [365, 208] width 275 height 33
click at [368, 199] on p at bounding box center [365, 208] width 305 height 34
click at [379, 202] on p at bounding box center [365, 208] width 305 height 34
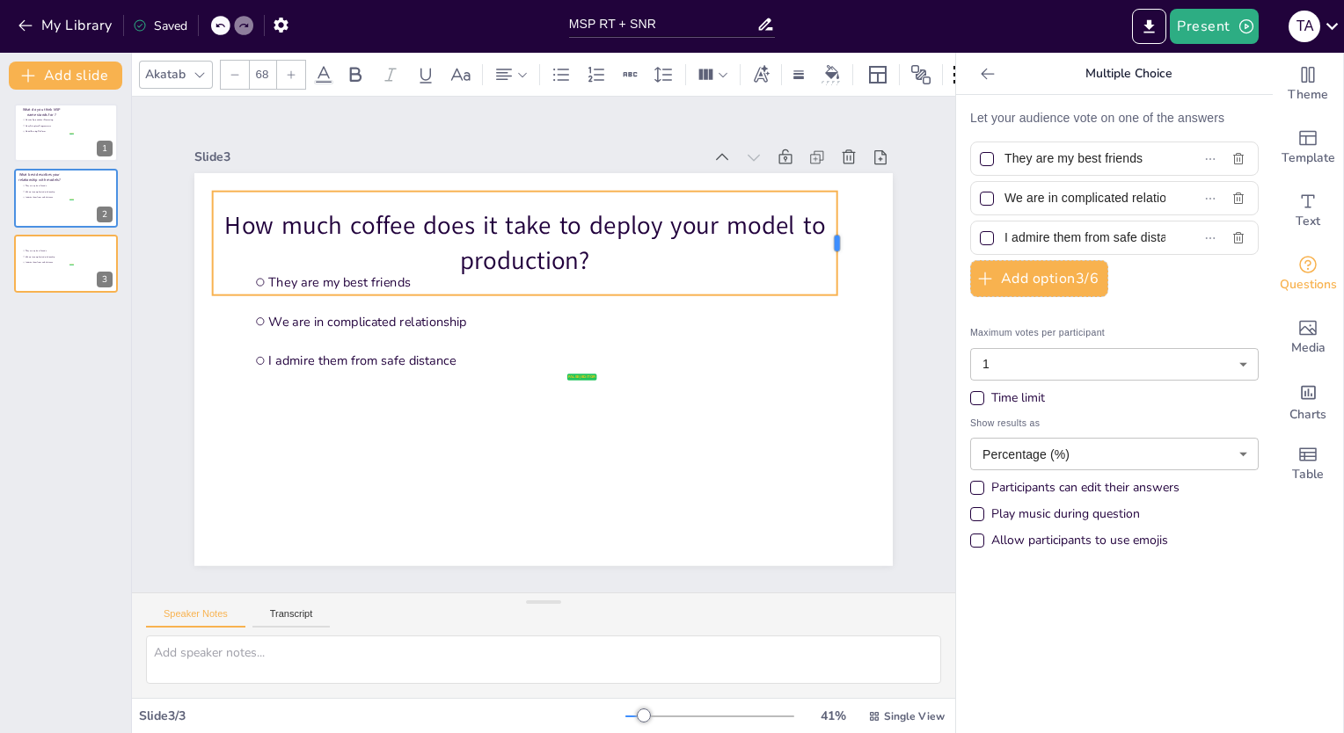
drag, startPoint x: 510, startPoint y: 237, endPoint x: 829, endPoint y: 211, distance: 320.3
click at [837, 211] on div at bounding box center [844, 243] width 14 height 104
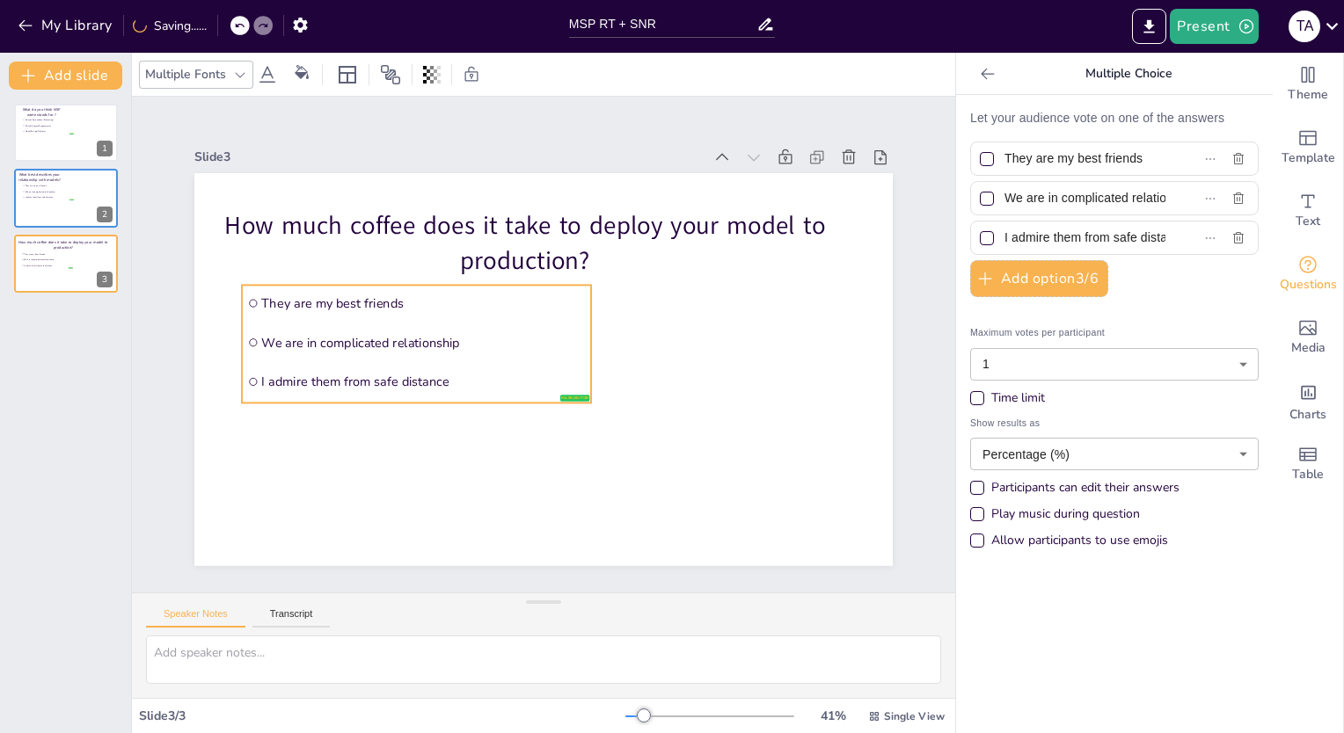
drag, startPoint x: 420, startPoint y: 297, endPoint x: 412, endPoint y: 318, distance: 22.2
click at [412, 325] on li "We are in complicated relationship" at bounding box center [416, 343] width 349 height 36
click at [1135, 165] on input "They are my best friends" at bounding box center [1084, 159] width 161 height 26
click at [1135, 158] on input "They are my best friends" at bounding box center [1084, 159] width 161 height 26
drag, startPoint x: 1135, startPoint y: 158, endPoint x: 981, endPoint y: 168, distance: 154.2
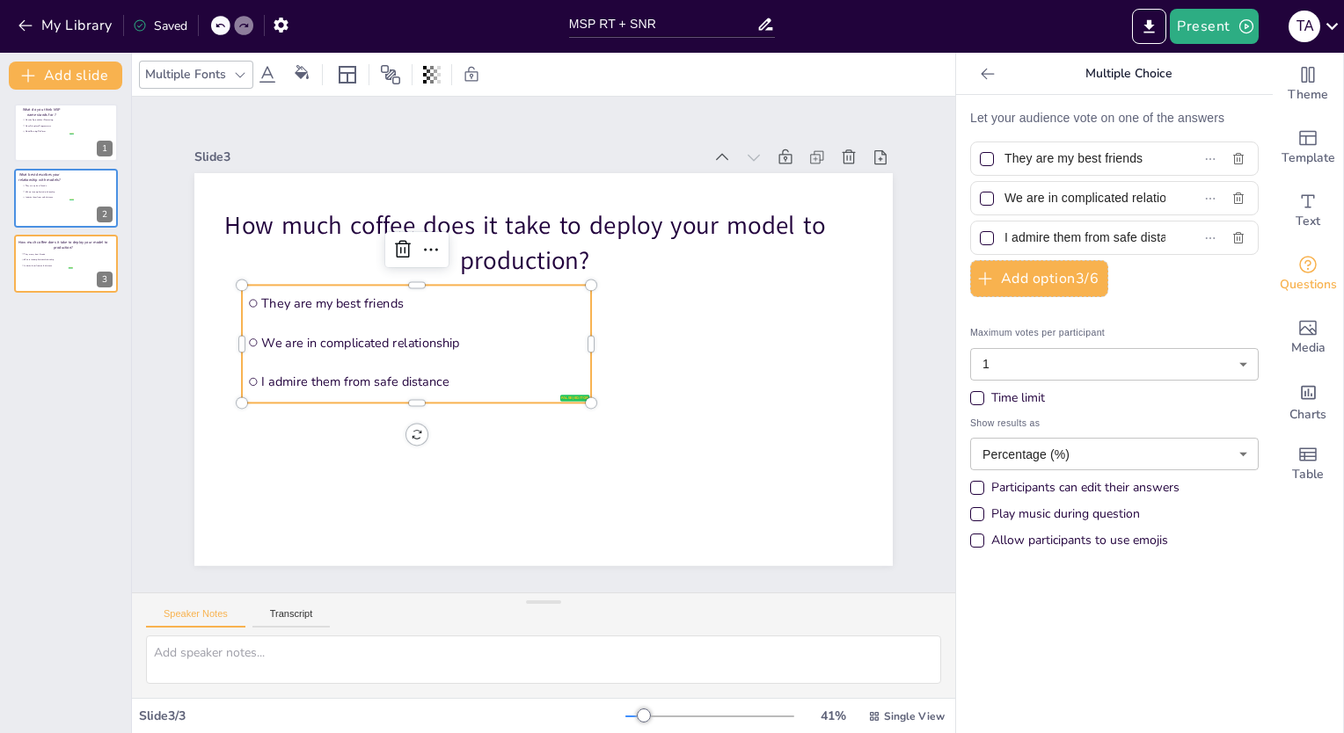
click at [981, 168] on label "They are my best friends" at bounding box center [1086, 159] width 220 height 26
click at [1004, 168] on input "They are my best friends" at bounding box center [1084, 159] width 161 height 26
click at [1128, 199] on input "We are in complicated relationship" at bounding box center [1084, 199] width 161 height 26
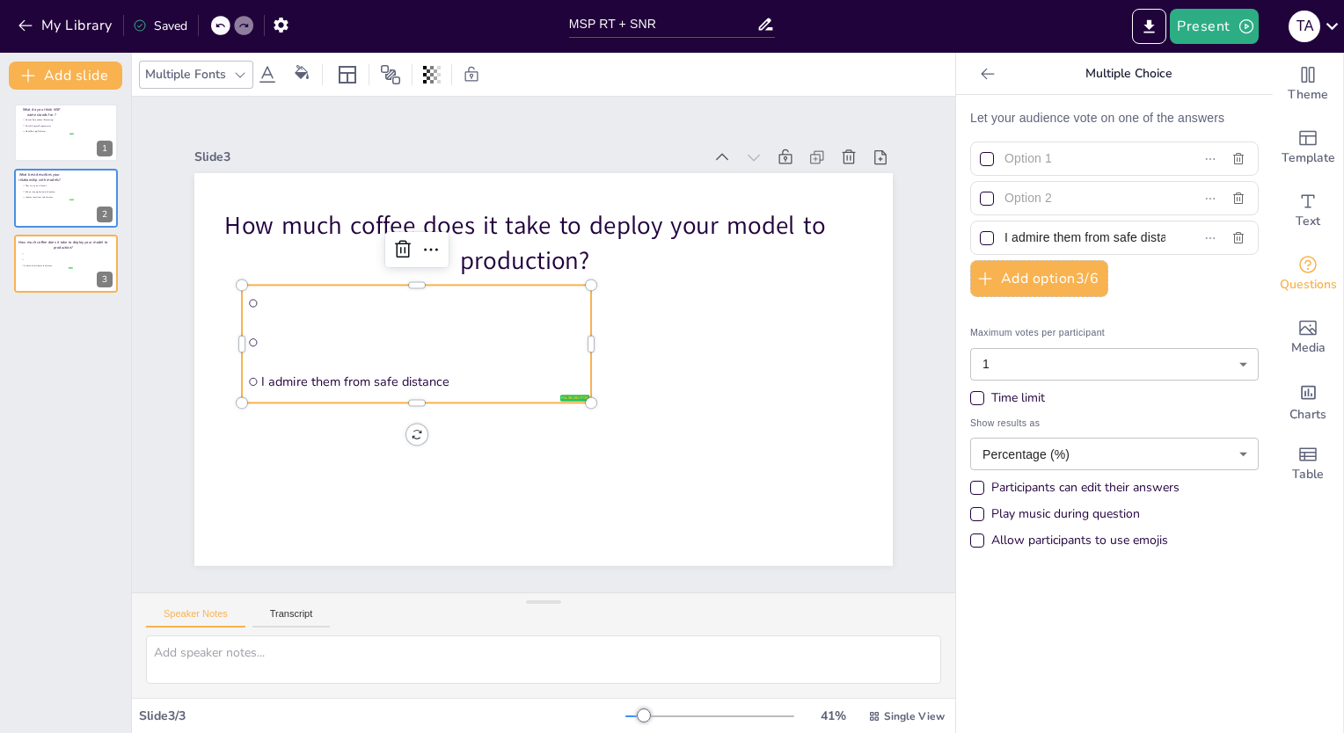
click at [1099, 228] on input "I admire them from safe distance" at bounding box center [1084, 238] width 161 height 26
click at [1100, 228] on input "I admire them from safe distance" at bounding box center [1084, 238] width 161 height 26
type input "I admire them from distance"
click at [1109, 233] on input "I admire them from distance" at bounding box center [1084, 238] width 161 height 26
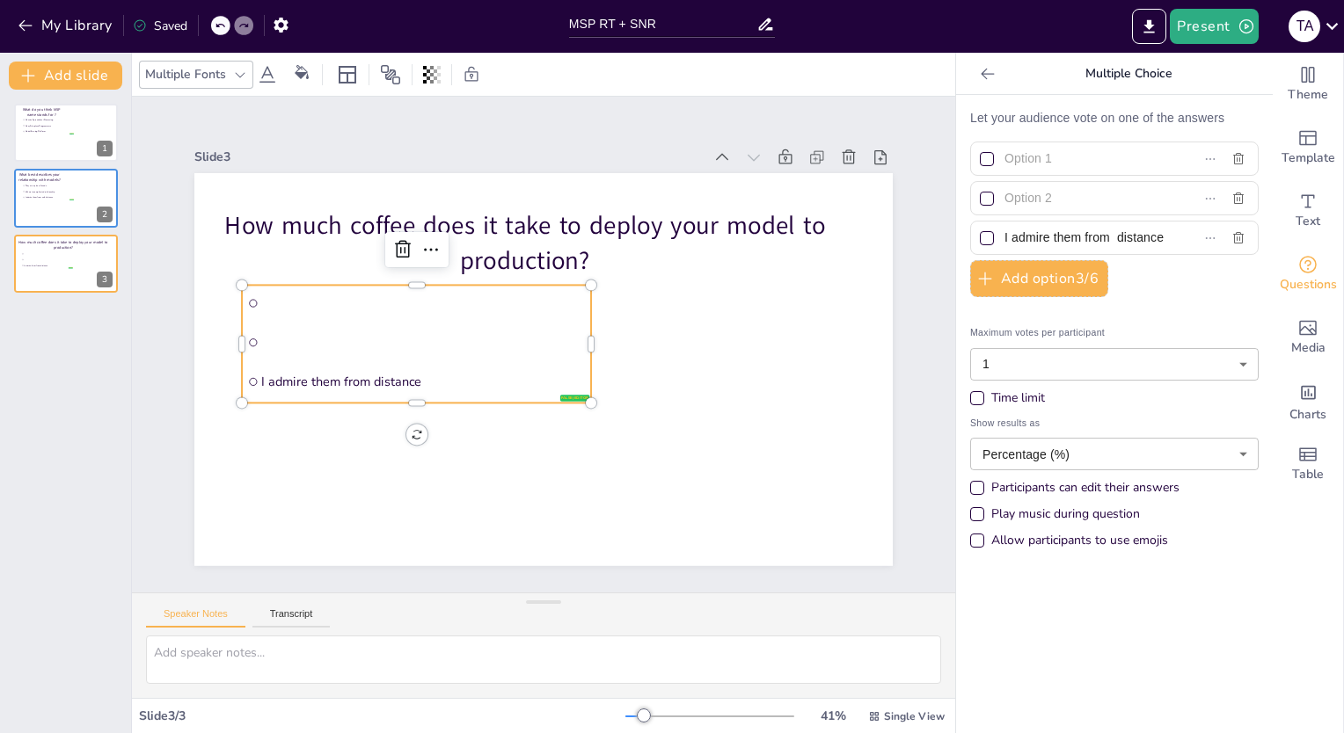
click at [1109, 233] on input "I admire them from distance" at bounding box center [1084, 238] width 161 height 26
click at [1028, 162] on input "text" at bounding box center [1084, 159] width 161 height 26
click at [1041, 153] on input "text" at bounding box center [1084, 159] width 161 height 26
type input "1 cup"
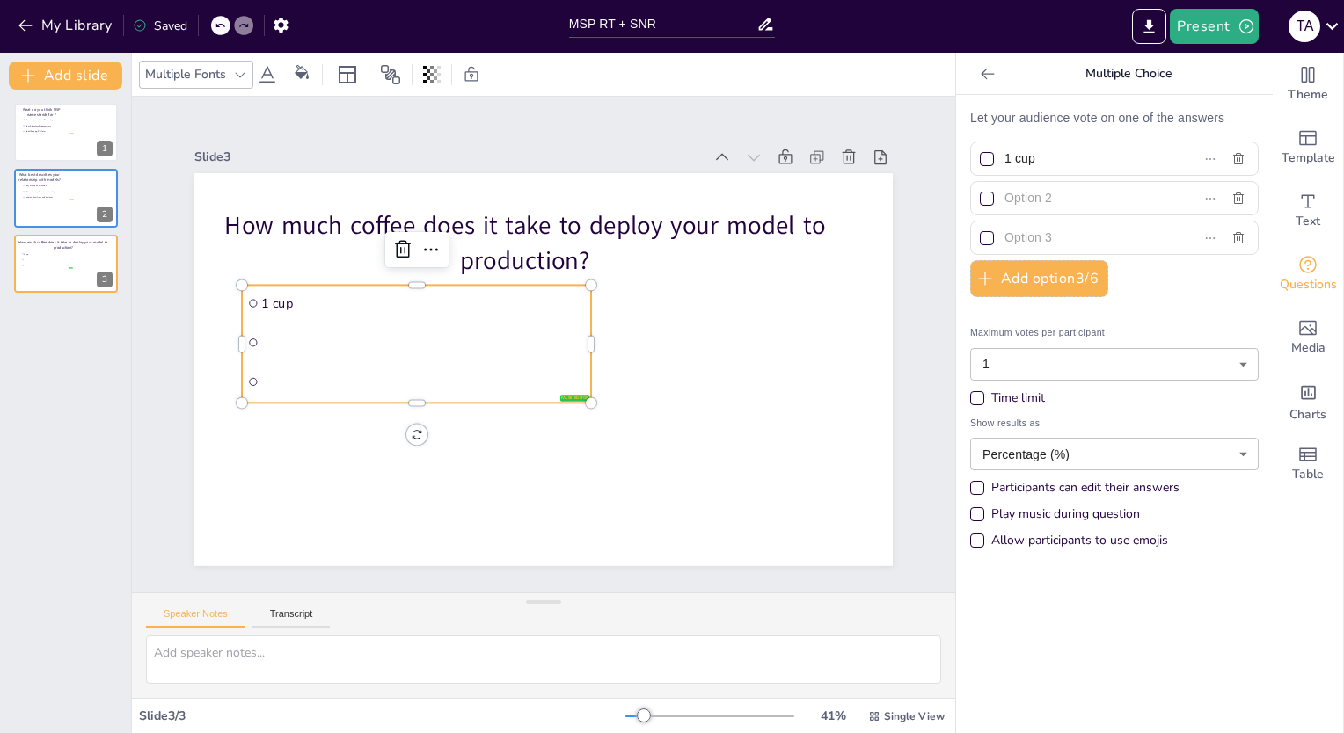
click at [1043, 199] on input "text" at bounding box center [1084, 199] width 161 height 26
type input "A whole pot"
click at [1051, 240] on input "text" at bounding box center [1084, 238] width 161 height 26
click at [1055, 240] on input "text" at bounding box center [1084, 238] width 161 height 26
paste input "Endless supply…. Still training"
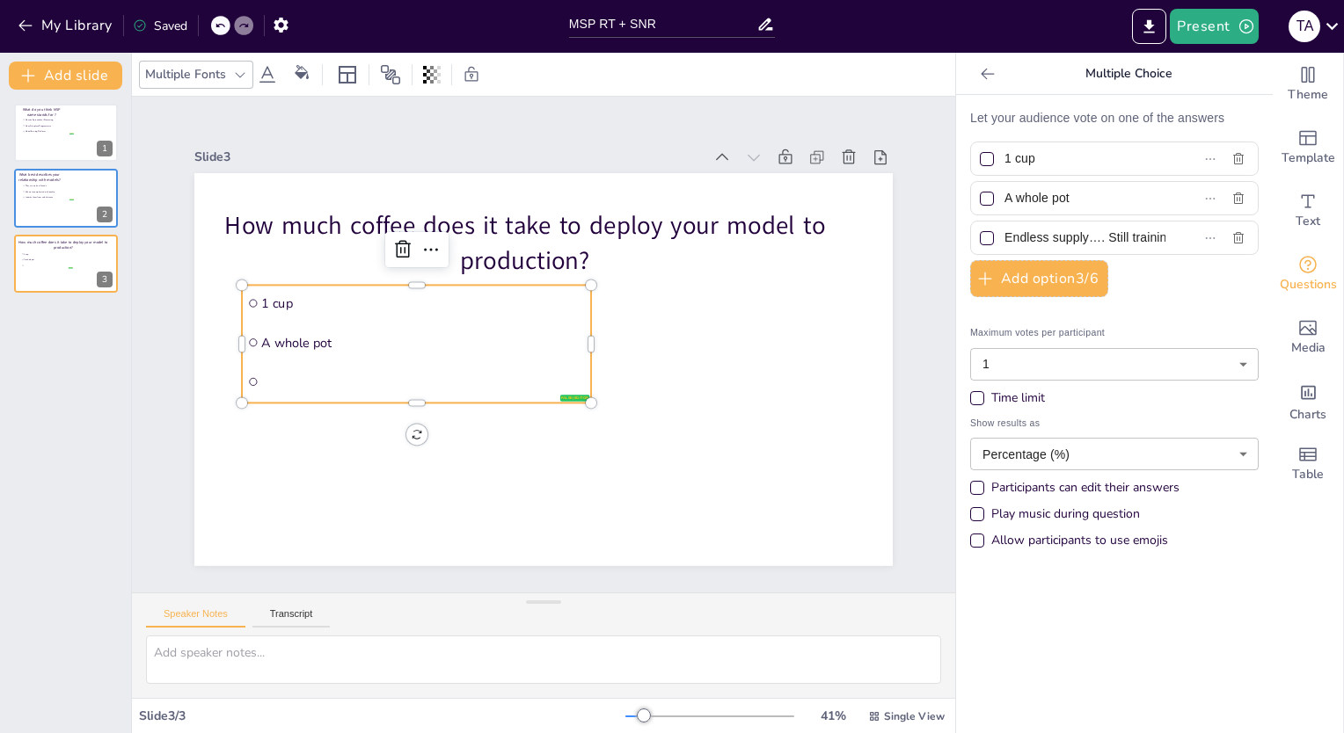
scroll to position [0, 16]
type input "Endless supply…. Still training"
click at [1194, 38] on button "Present" at bounding box center [1214, 26] width 88 height 35
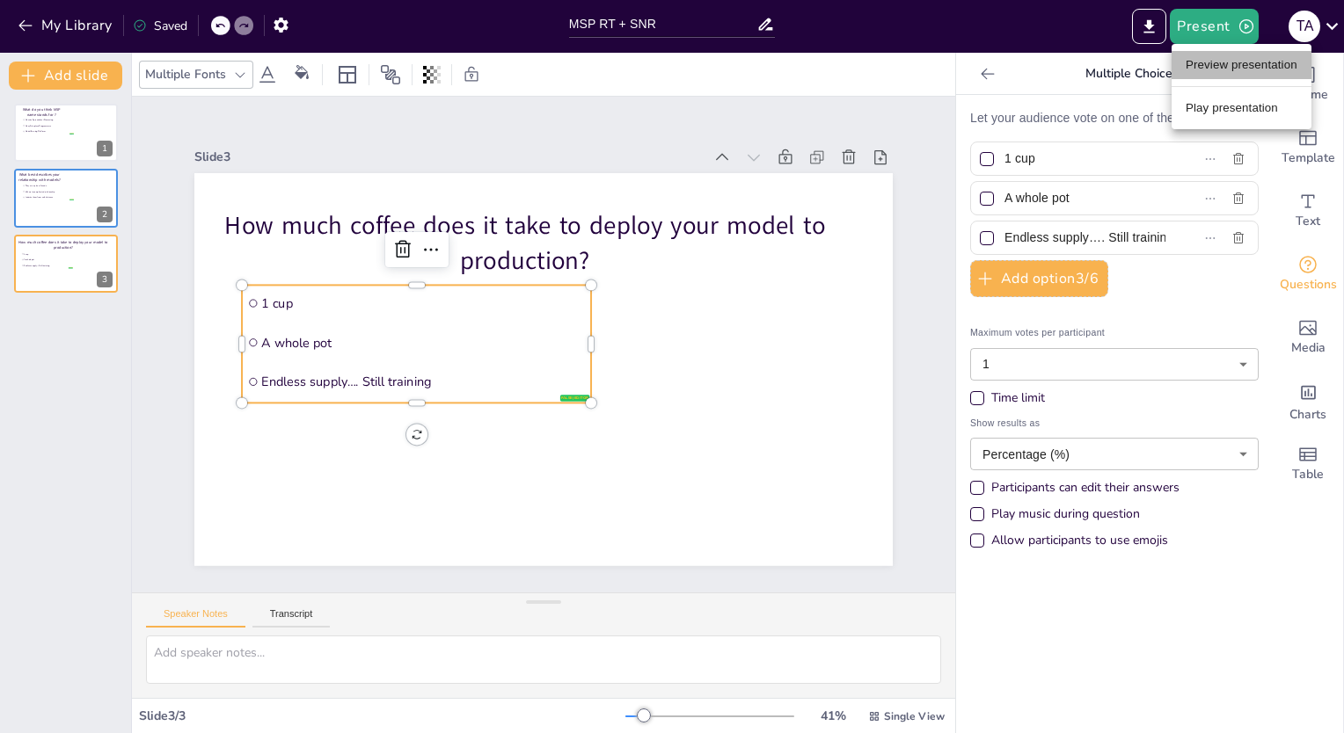
click at [1200, 65] on li "Preview presentation" at bounding box center [1241, 65] width 140 height 28
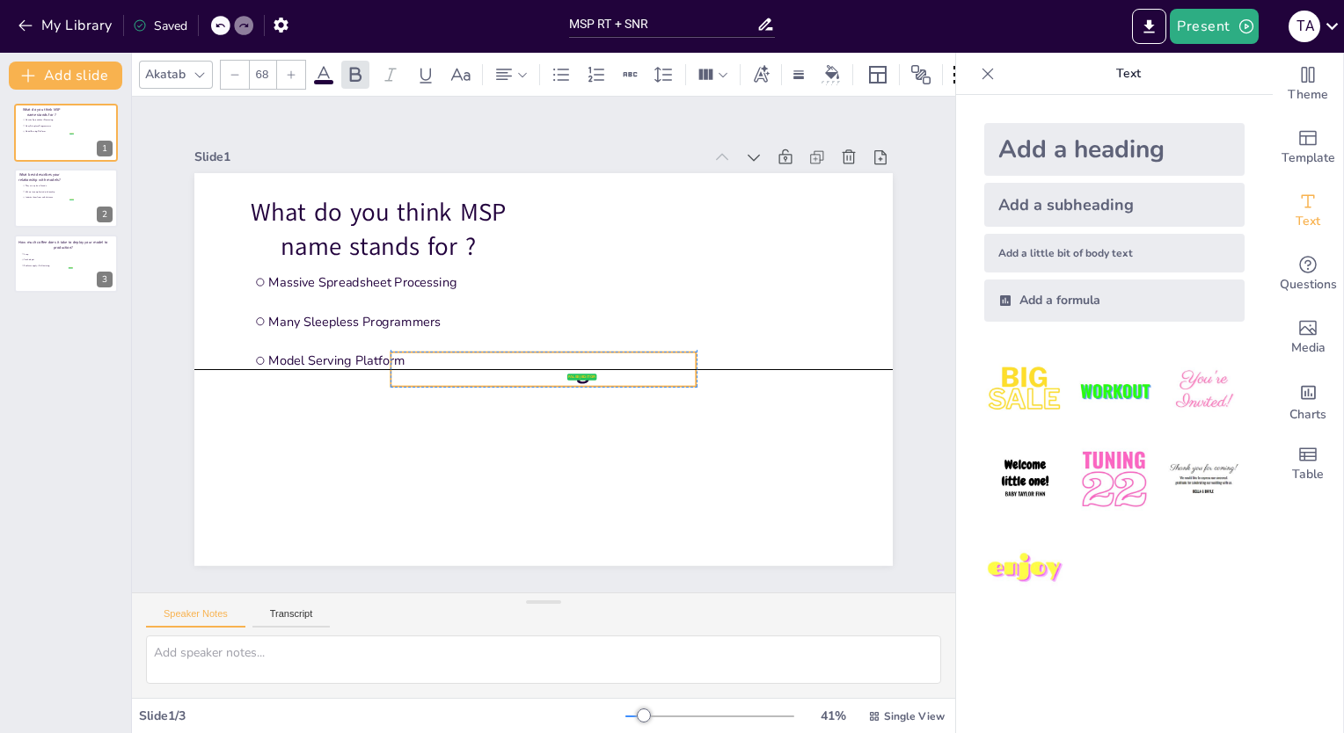
click at [593, 374] on p "Heading" at bounding box center [542, 369] width 305 height 34
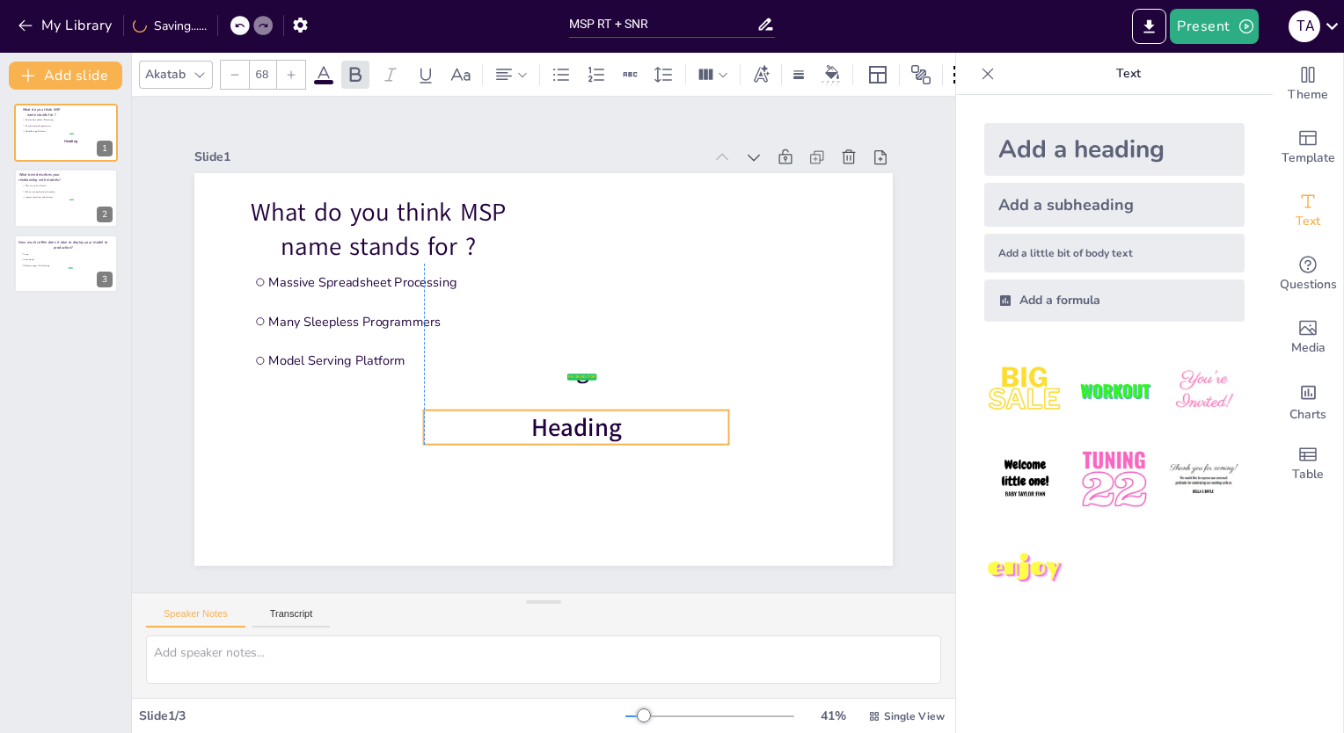
drag, startPoint x: 595, startPoint y: 374, endPoint x: 633, endPoint y: 439, distance: 75.7
click at [633, 439] on p "Heading" at bounding box center [576, 427] width 305 height 34
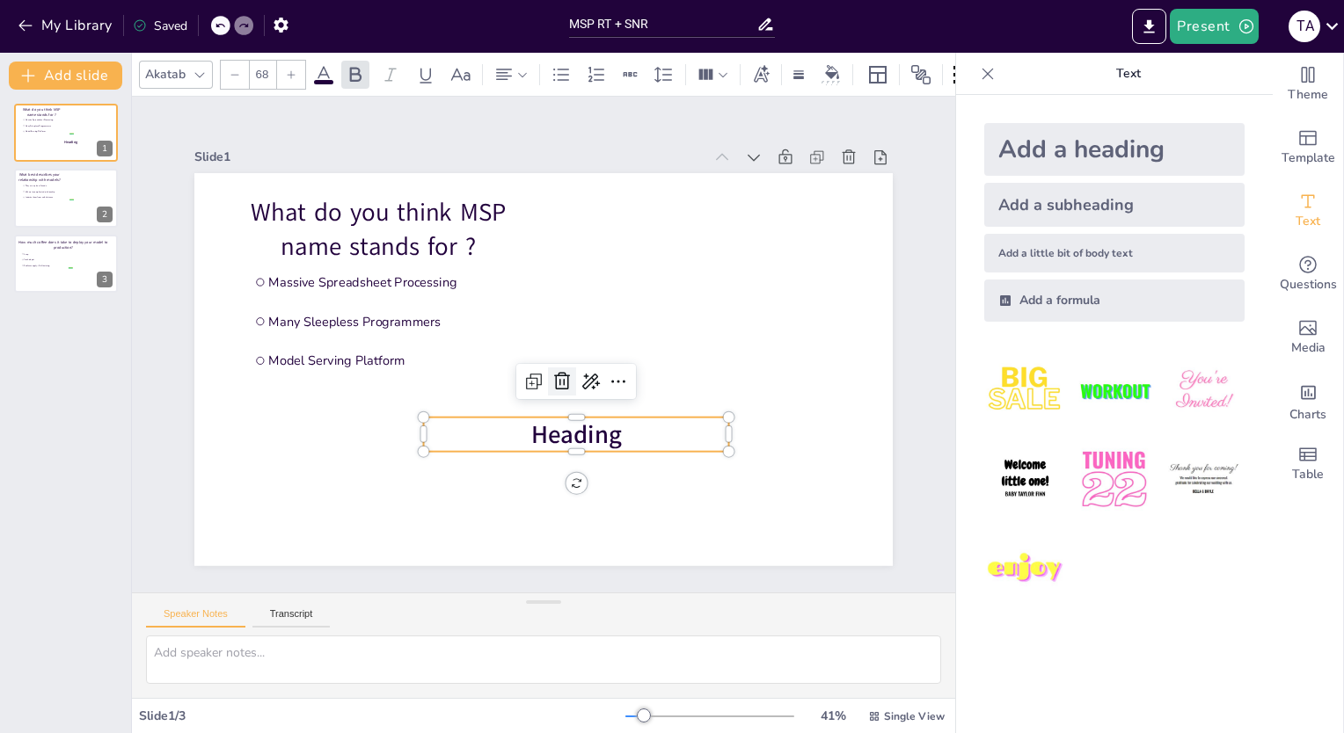
click at [551, 371] on icon at bounding box center [561, 381] width 21 height 21
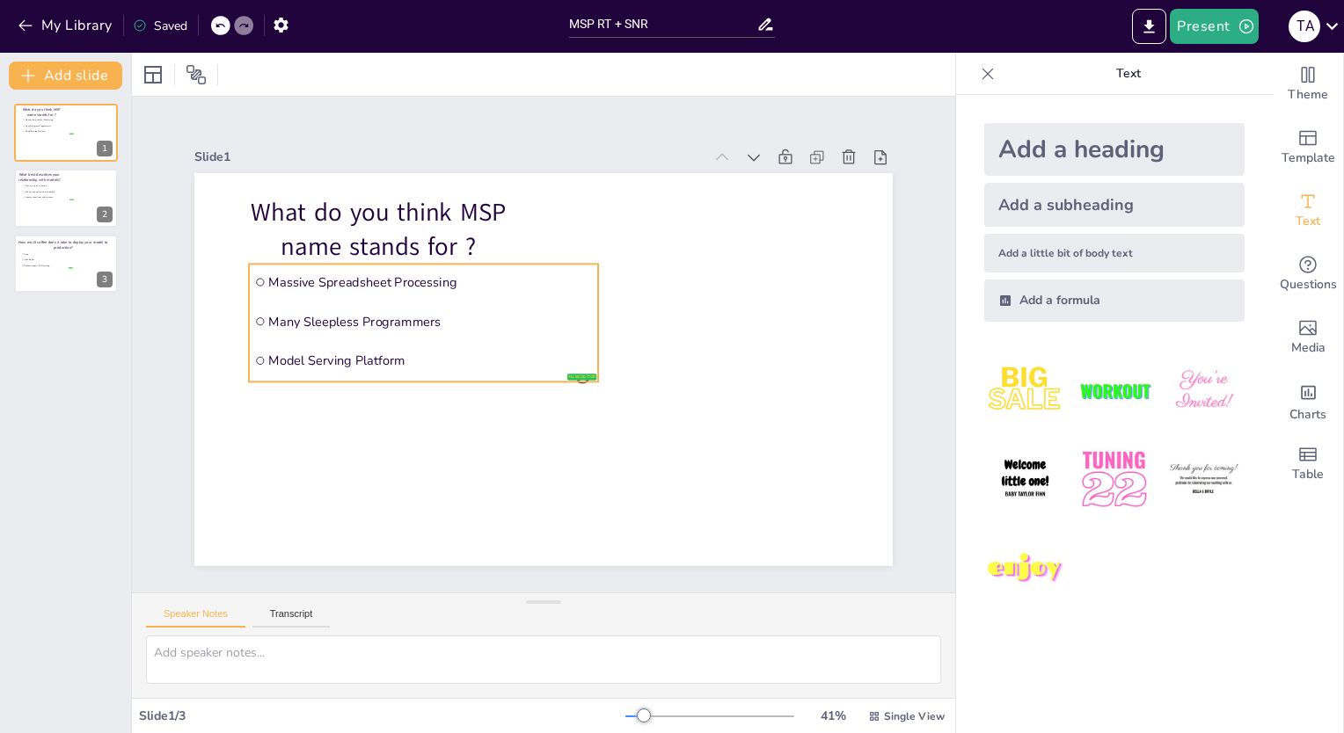
click at [571, 369] on li "Model Serving Platform" at bounding box center [423, 360] width 349 height 36
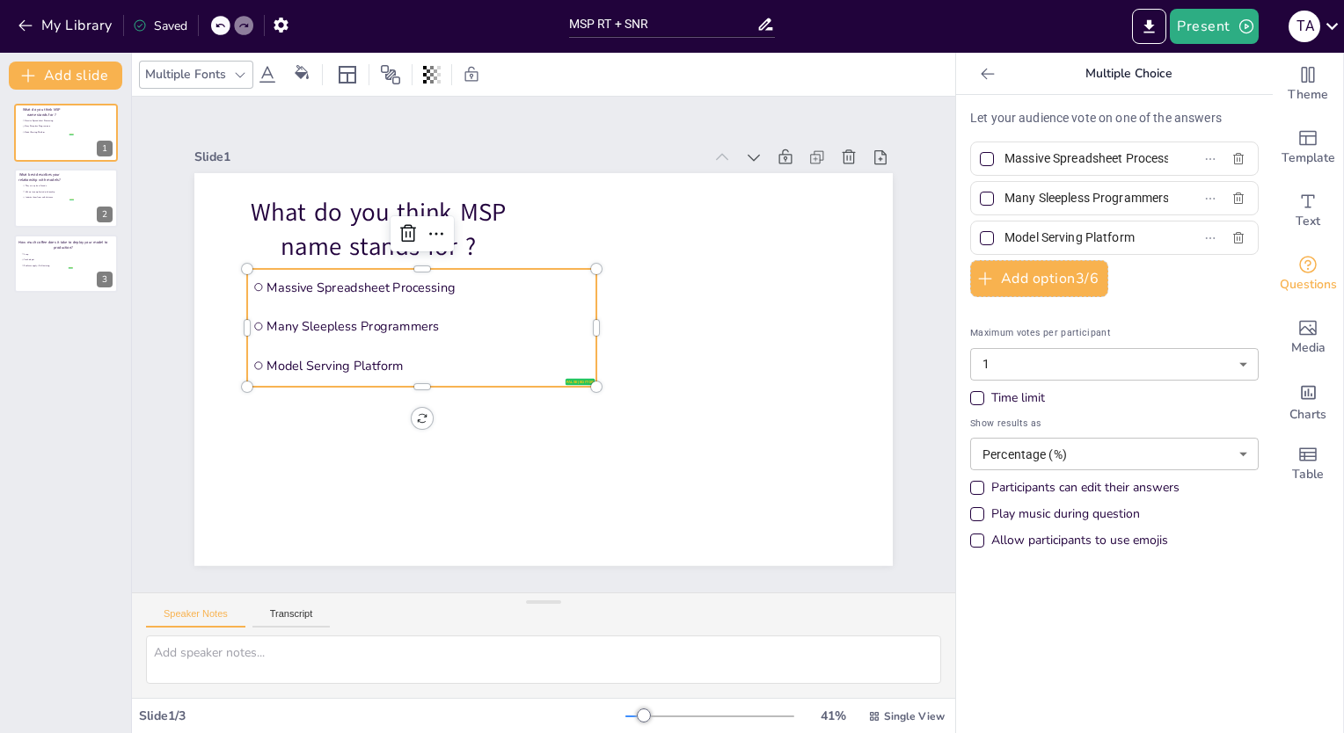
click at [566, 378] on ul "Massive Spreadsheet Processing Many Sleepless Programmers Model Serving Platform" at bounding box center [421, 328] width 349 height 118
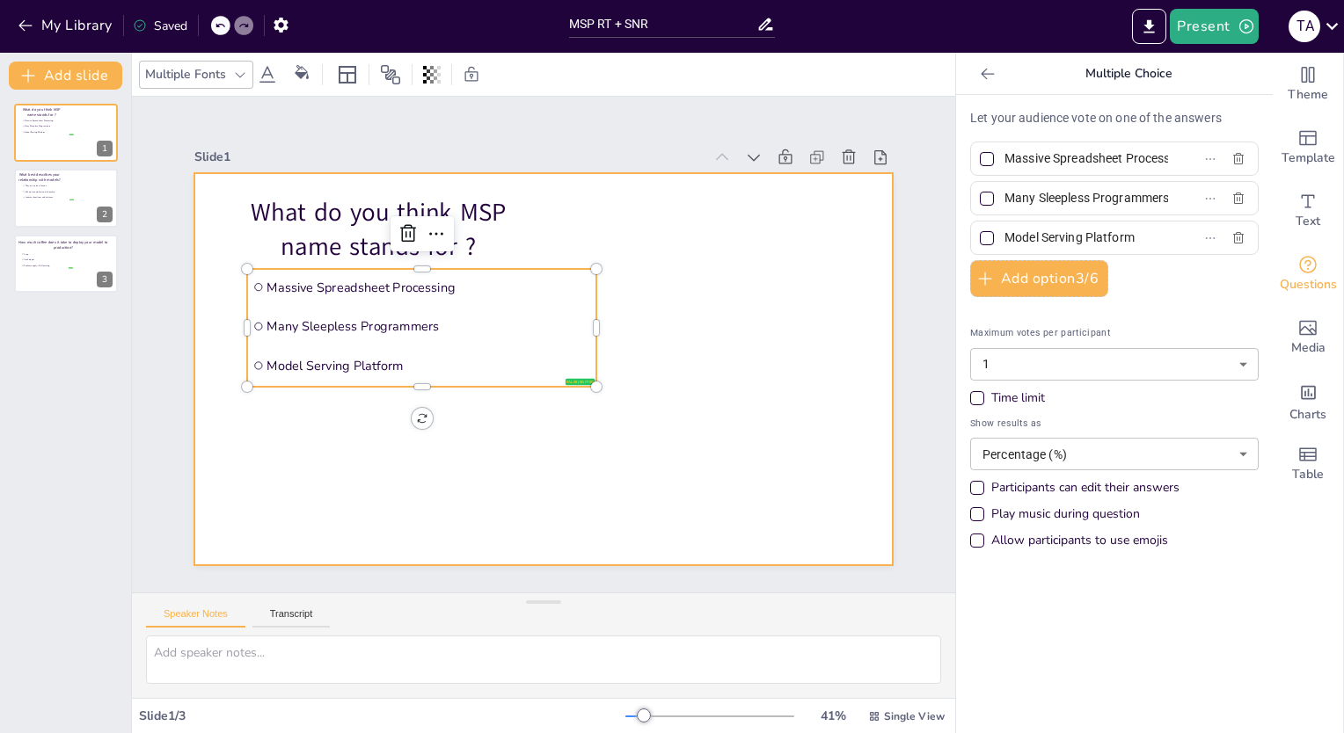
click at [568, 406] on div at bounding box center [543, 369] width 698 height 393
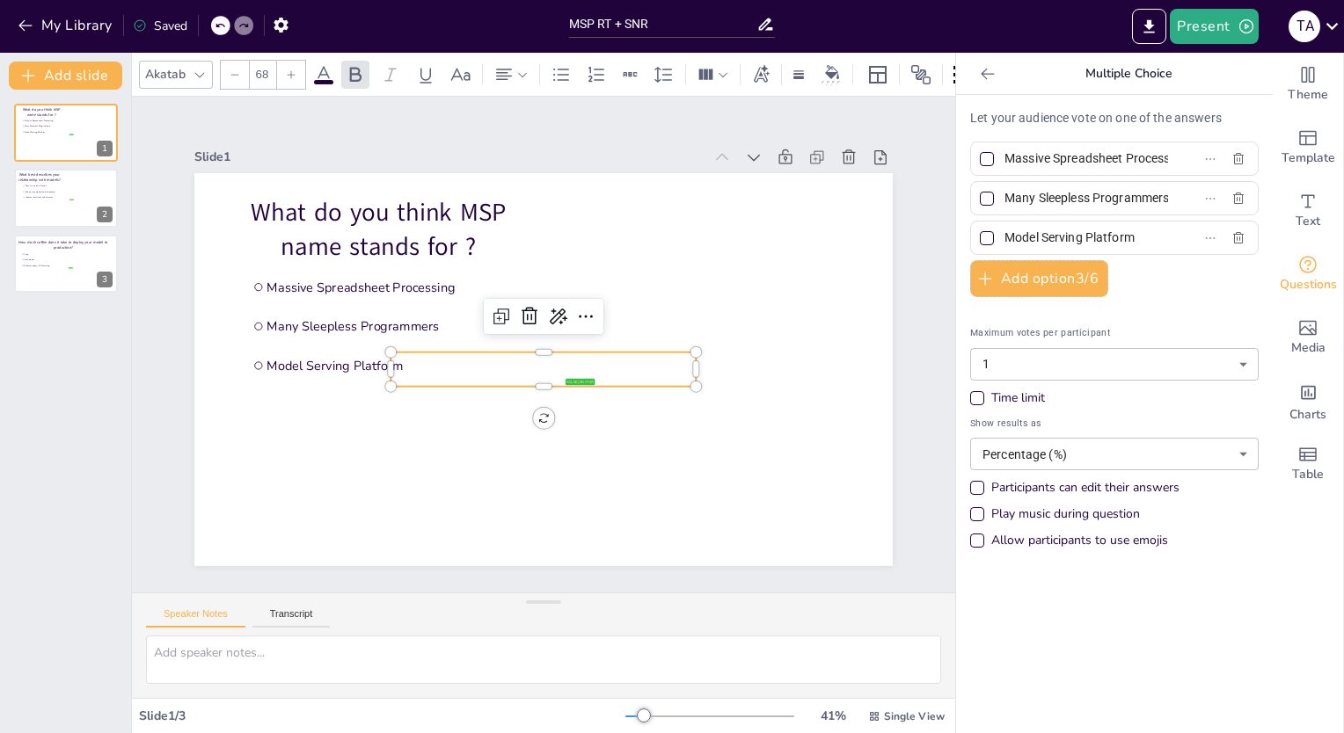
click at [598, 376] on p "Heading" at bounding box center [542, 369] width 305 height 34
click at [519, 307] on icon at bounding box center [529, 316] width 21 height 21
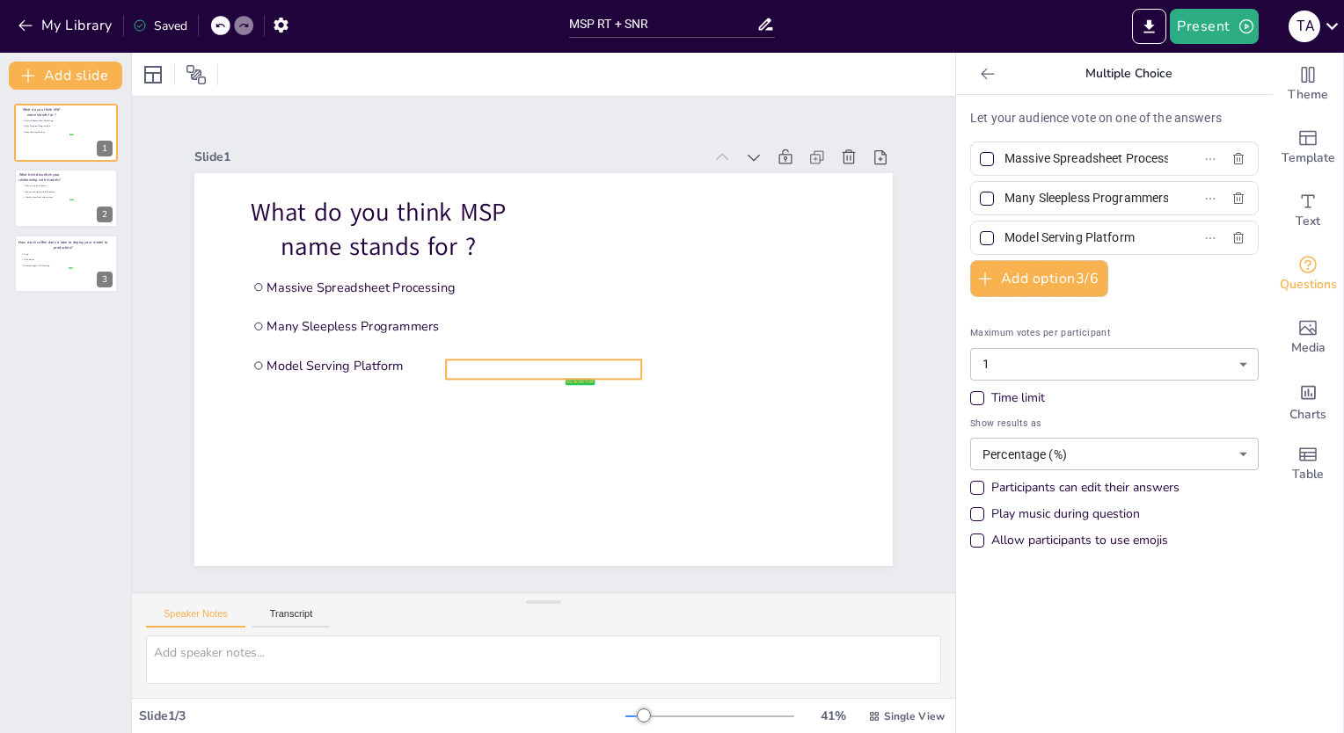
click at [615, 361] on p "Subheading" at bounding box center [543, 369] width 195 height 19
click at [524, 322] on icon at bounding box center [529, 324] width 21 height 21
click at [84, 193] on button at bounding box center [77, 184] width 21 height 21
type input "They are my best friends"
type input "We are in complicated relationship"
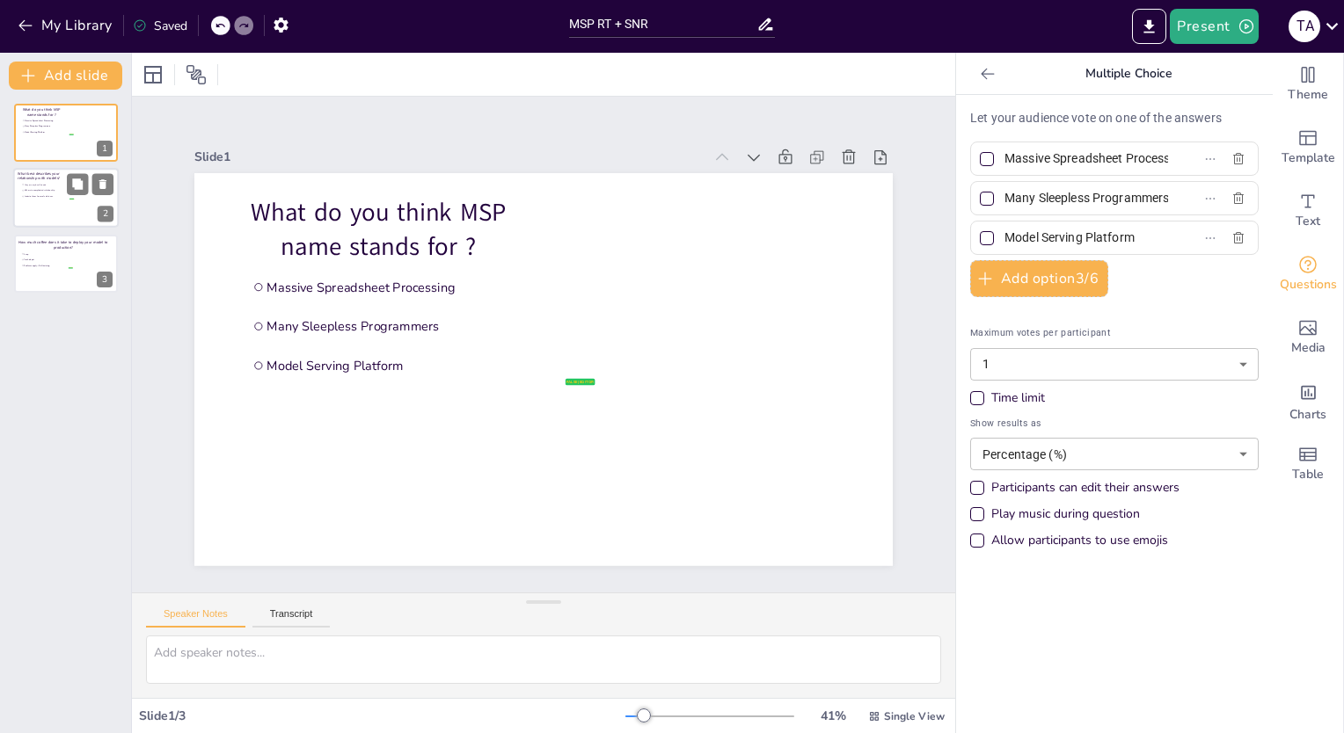
type input "I admire them from safe distance"
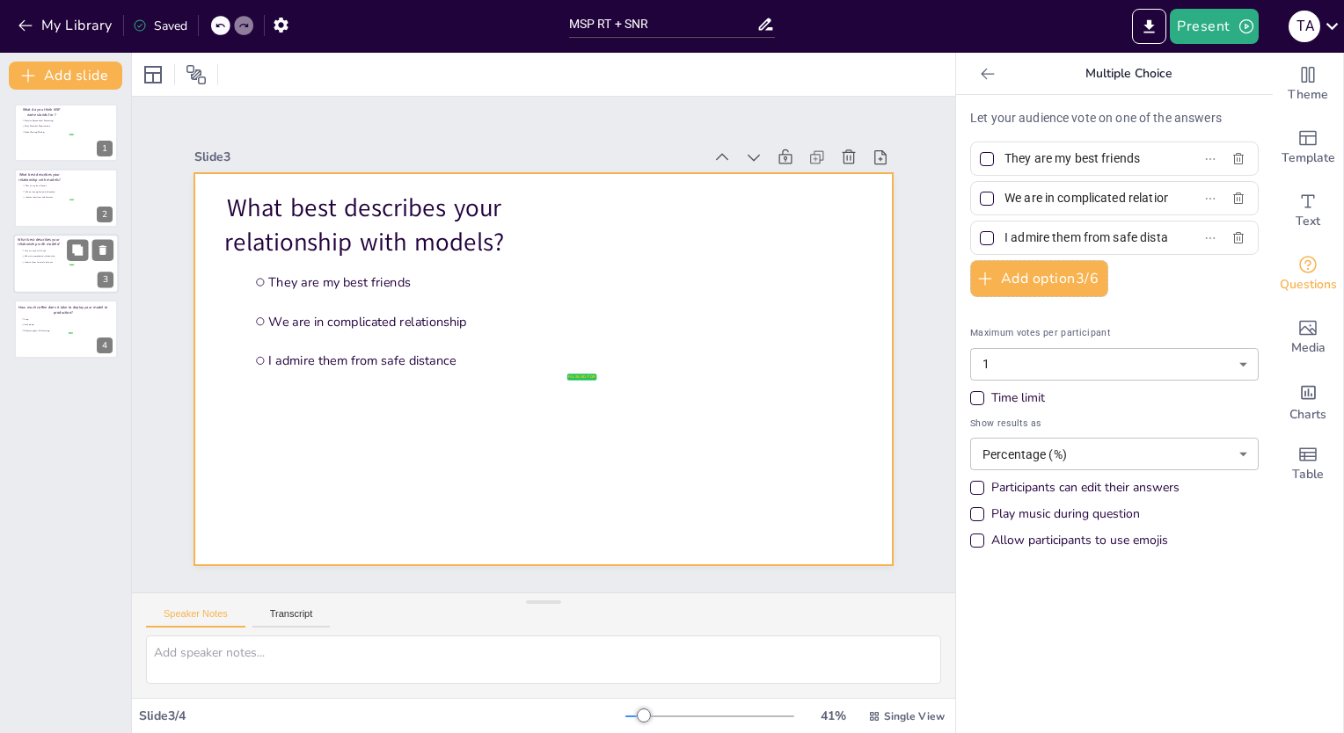
click at [71, 269] on div at bounding box center [66, 264] width 106 height 60
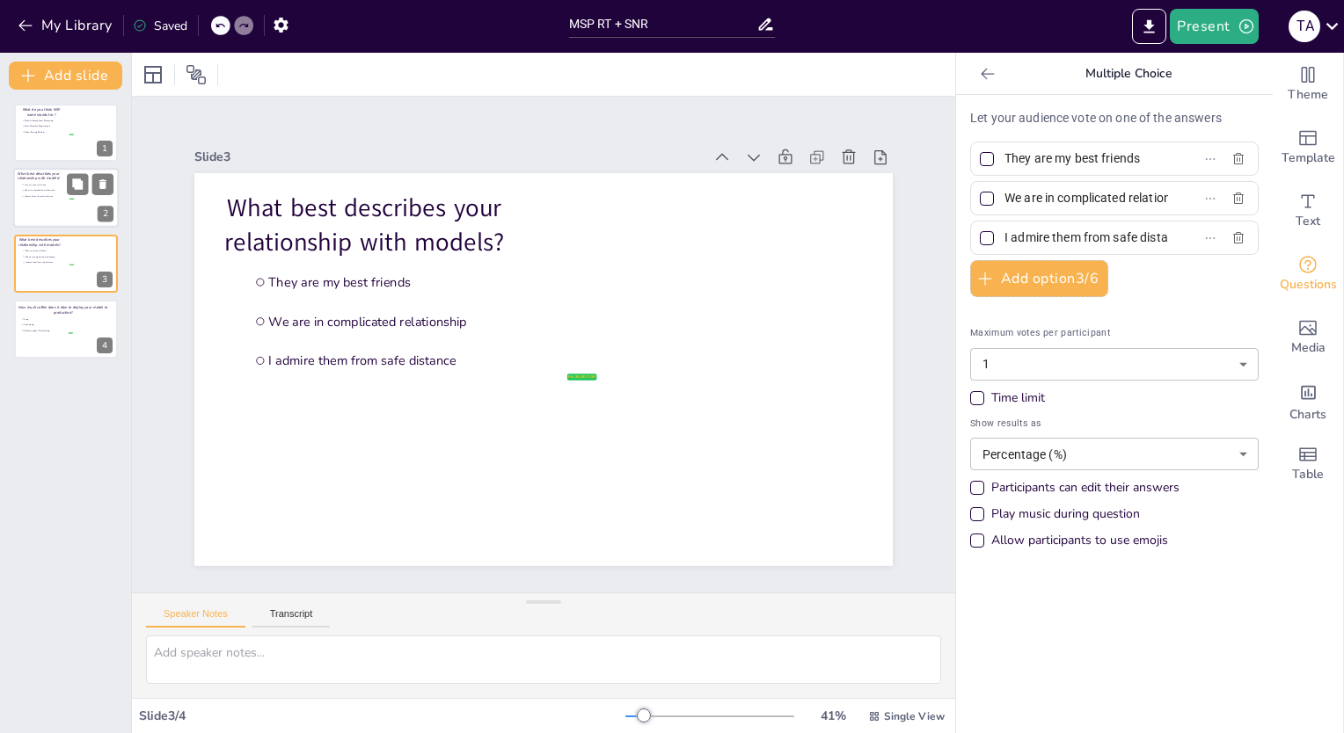
click at [43, 194] on li "I admire them from safe distance" at bounding box center [47, 196] width 53 height 5
click at [106, 244] on icon at bounding box center [103, 250] width 12 height 12
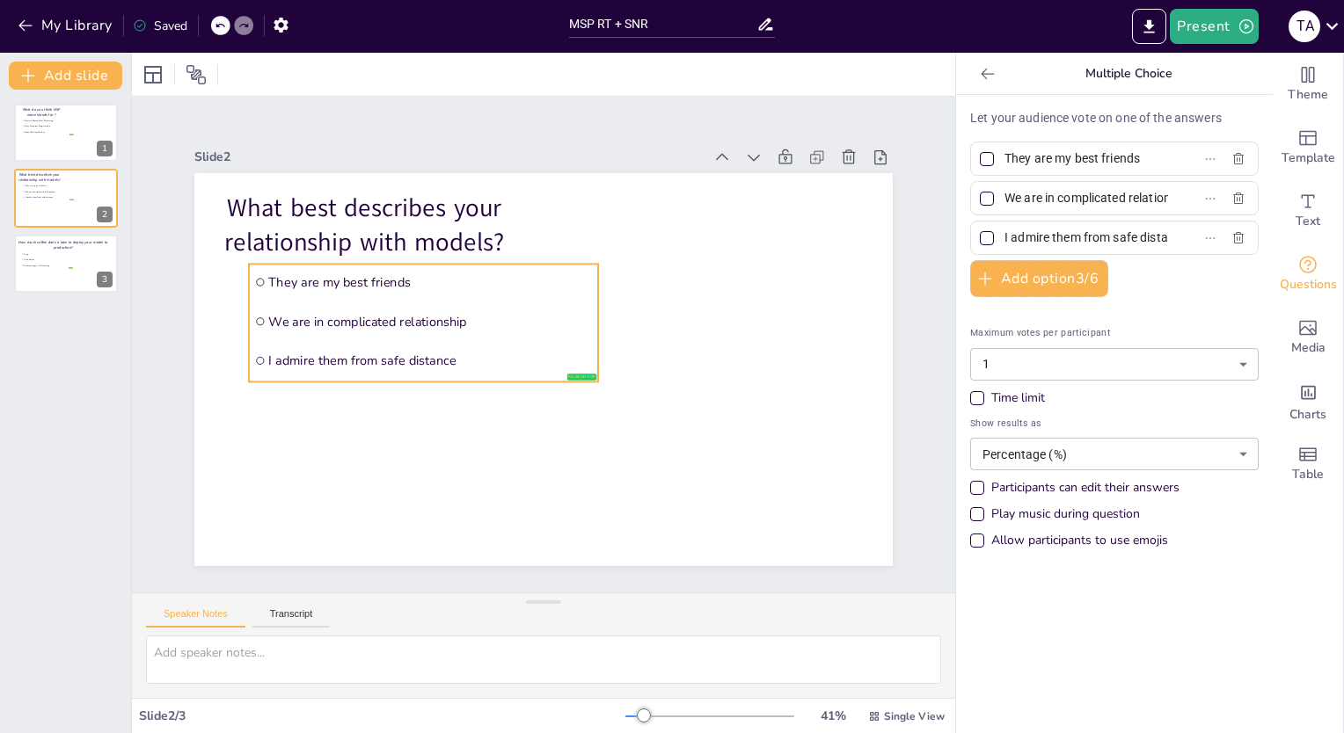
click at [571, 369] on li "I admire them from safe distance" at bounding box center [423, 360] width 349 height 36
click at [570, 151] on div "Slide 2" at bounding box center [448, 157] width 508 height 17
click at [1238, 22] on icon "button" at bounding box center [1246, 27] width 18 height 18
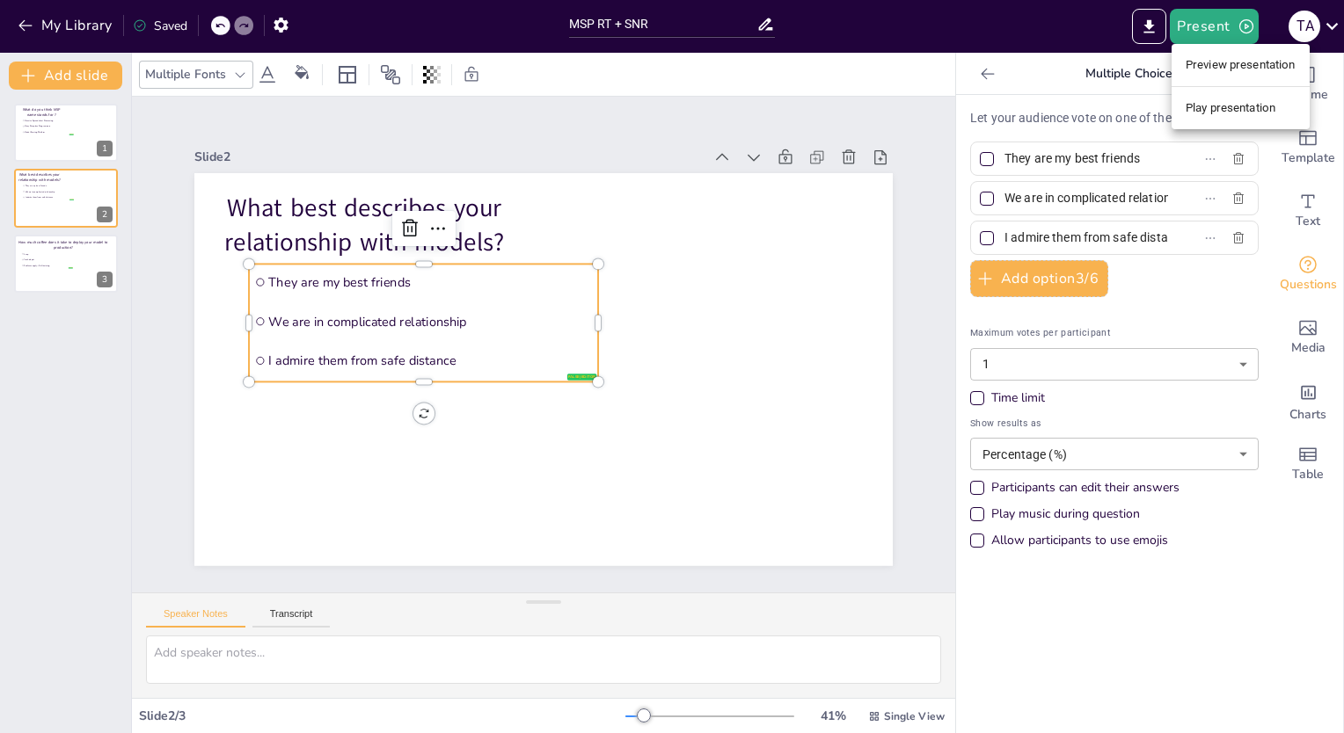
click at [1207, 66] on li "Preview presentation" at bounding box center [1240, 65] width 138 height 28
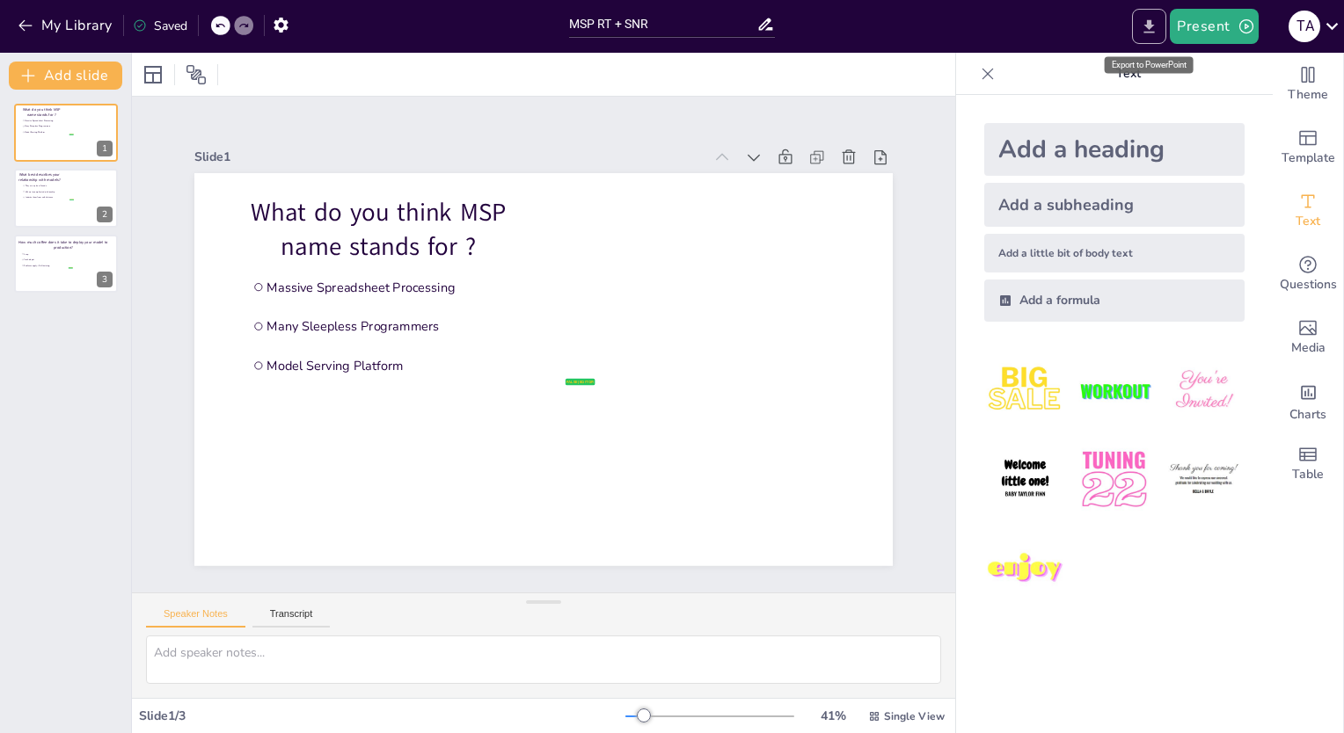
click at [1149, 28] on icon "Export to PowerPoint" at bounding box center [1149, 27] width 18 height 18
click at [845, 97] on div "Slide 1 What do you think MSP name stands for ? false | editor Massive Spreadsh…" at bounding box center [543, 345] width 823 height 496
click at [1219, 24] on button "Present" at bounding box center [1214, 26] width 88 height 35
